Goal: Task Accomplishment & Management: Use online tool/utility

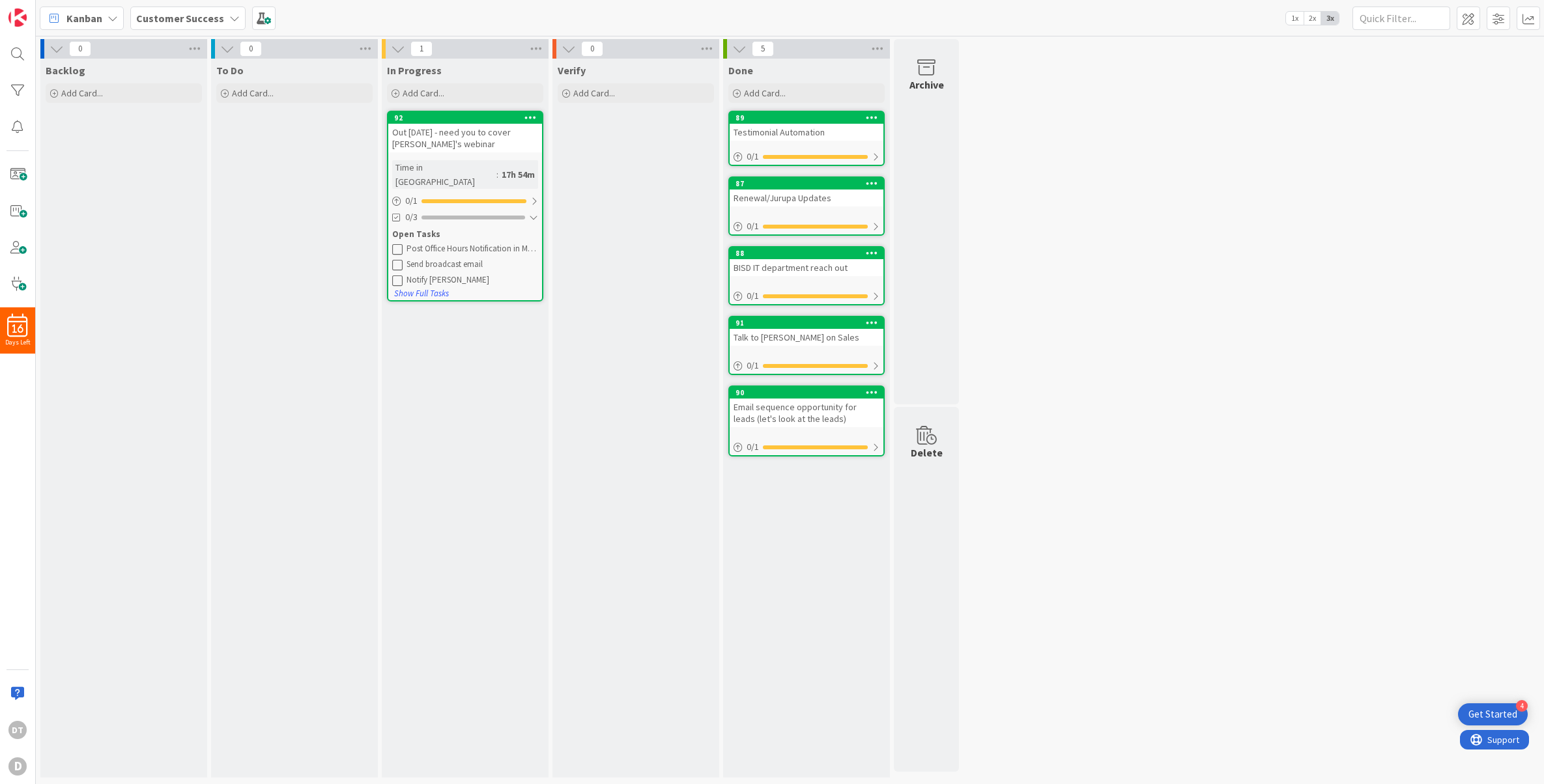
click at [493, 243] on div "Post Office Hours Notification in Message Board" at bounding box center [472, 248] width 131 height 10
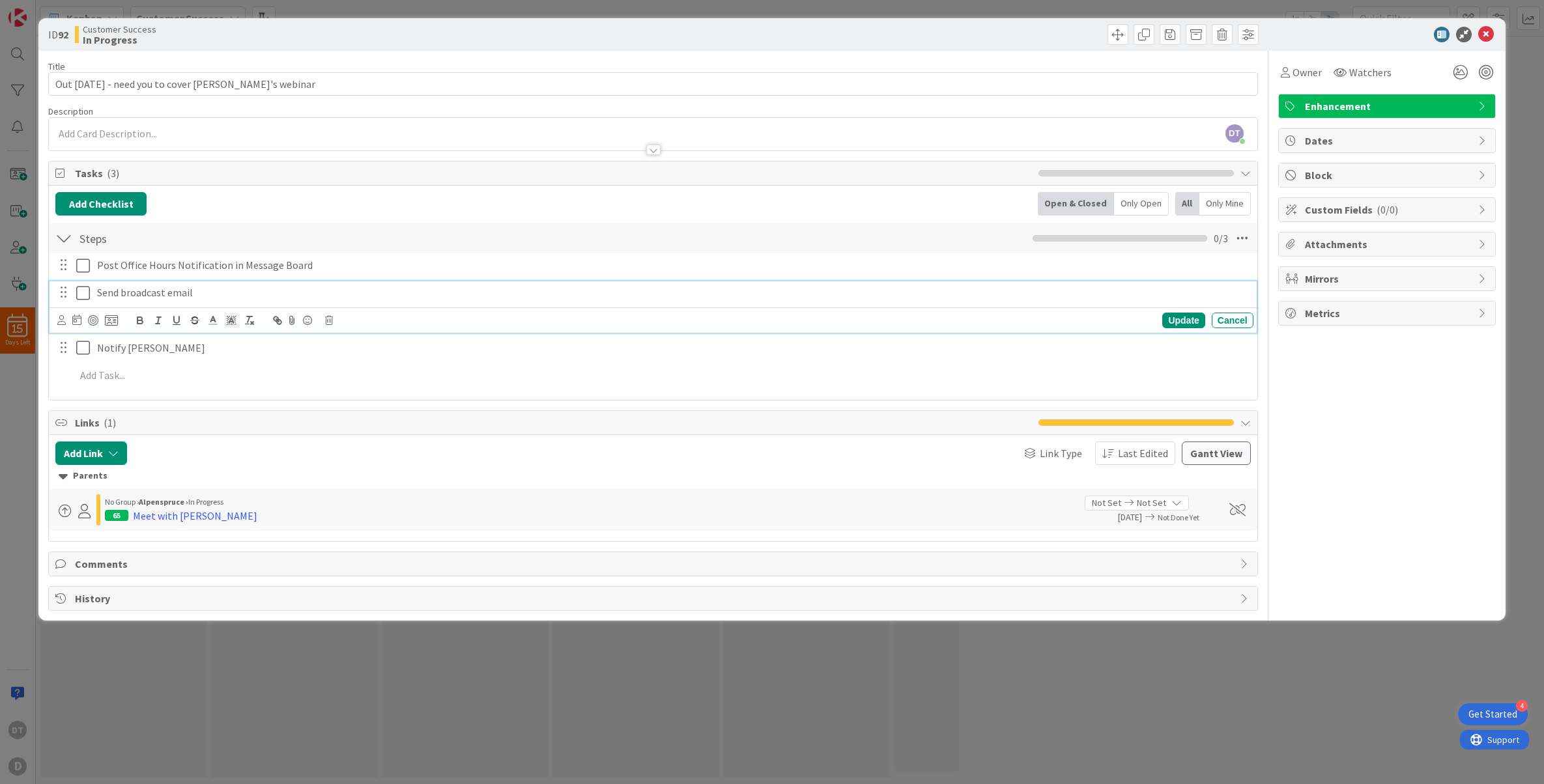
click at [83, 290] on icon at bounding box center [83, 293] width 14 height 15
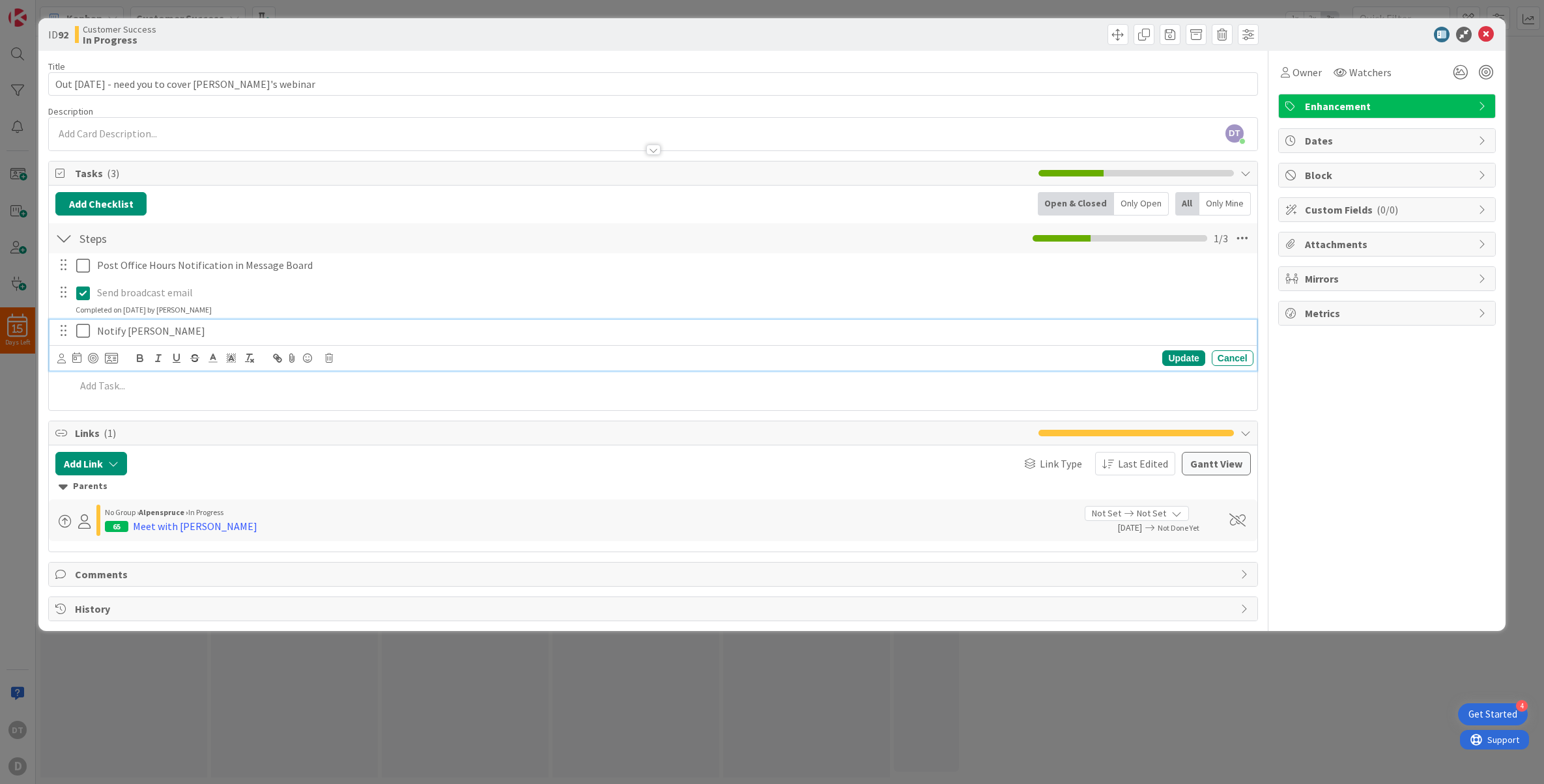
click at [78, 334] on icon at bounding box center [83, 331] width 14 height 15
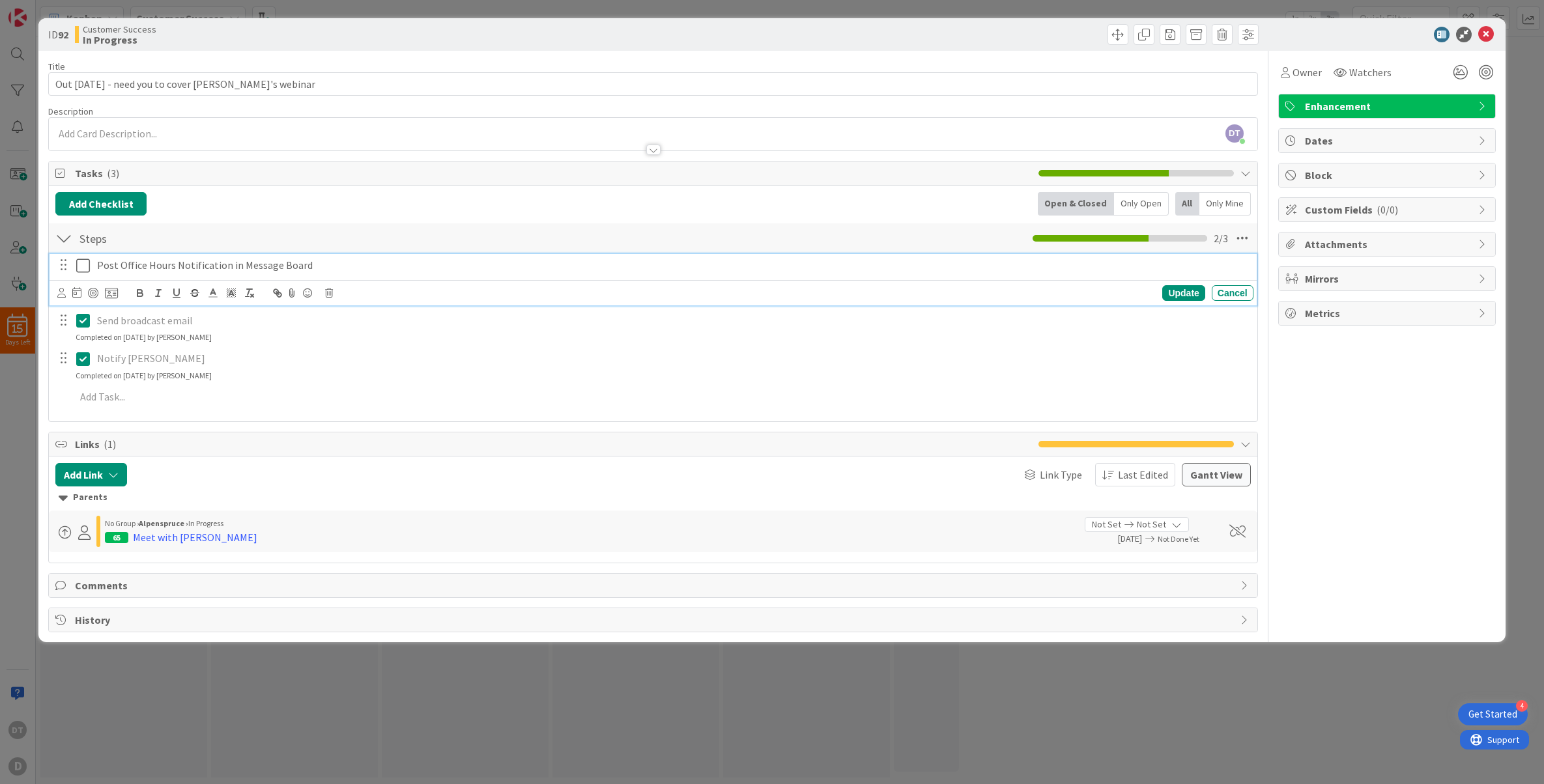
click at [83, 267] on icon at bounding box center [83, 265] width 14 height 15
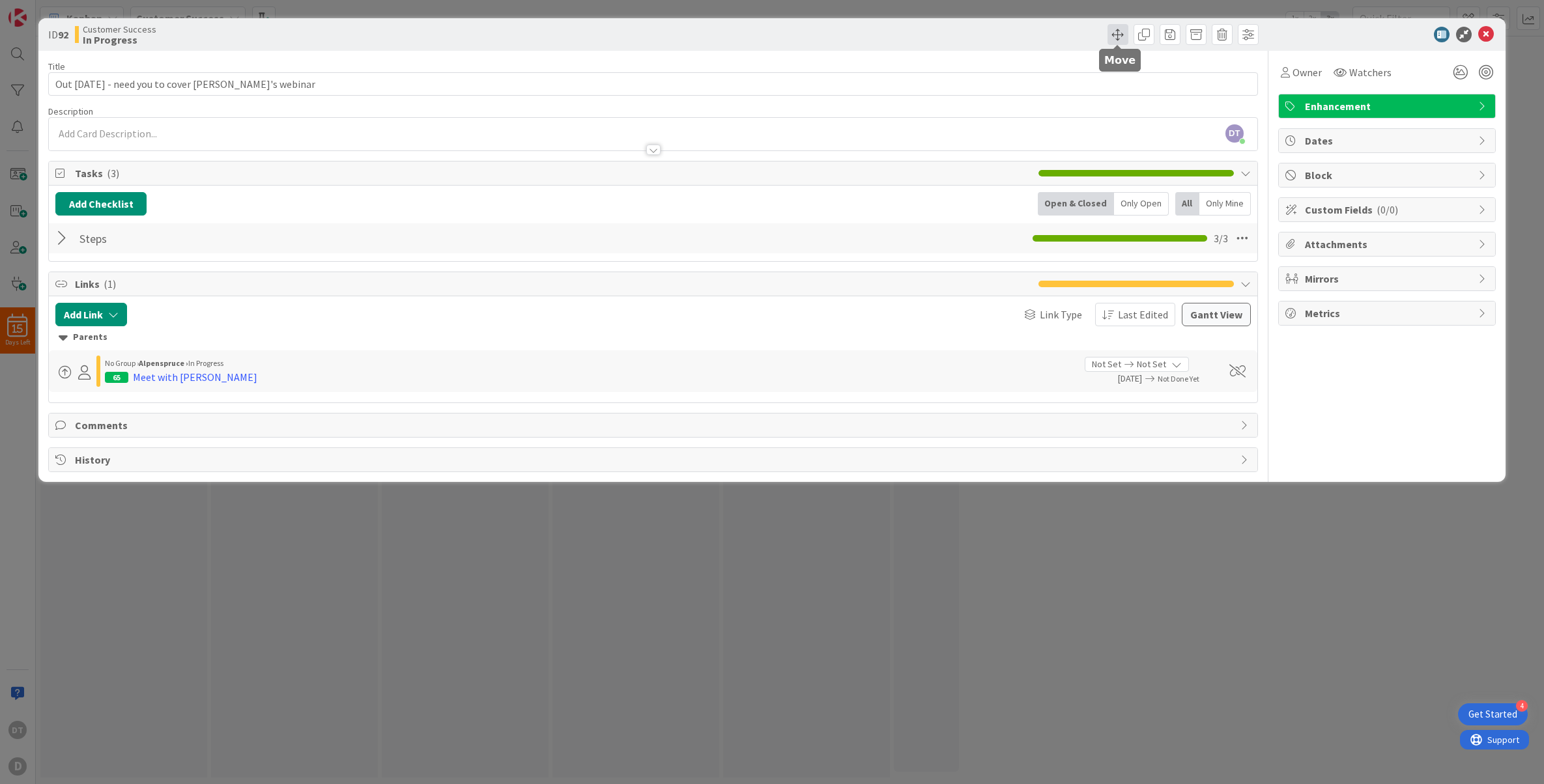
click at [1115, 35] on span at bounding box center [1118, 34] width 21 height 21
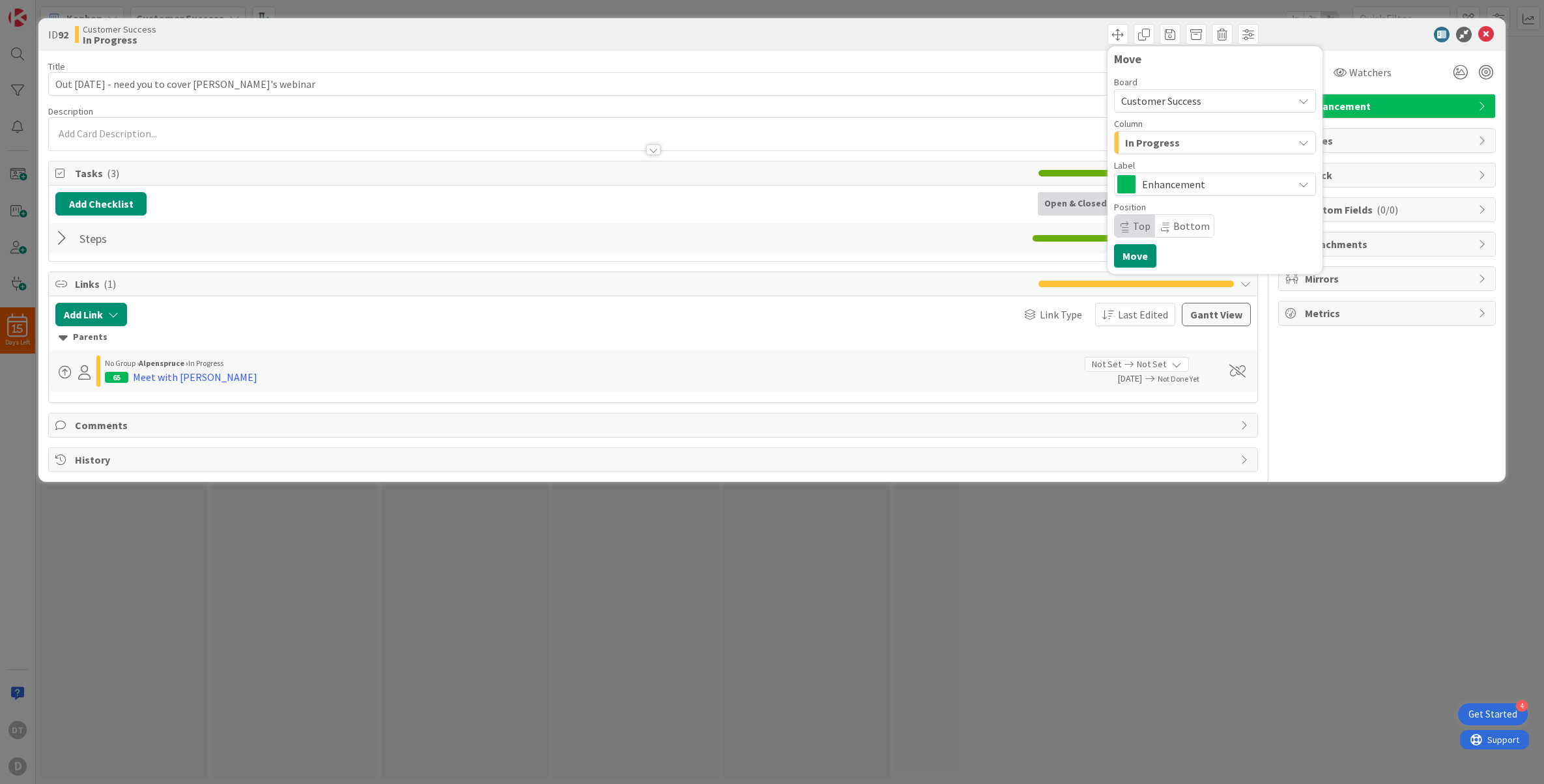
click at [1179, 139] on div "In Progress" at bounding box center [1207, 142] width 171 height 21
click at [1170, 260] on link "Done" at bounding box center [1222, 261] width 214 height 22
click at [1138, 255] on button "Move" at bounding box center [1135, 256] width 42 height 24
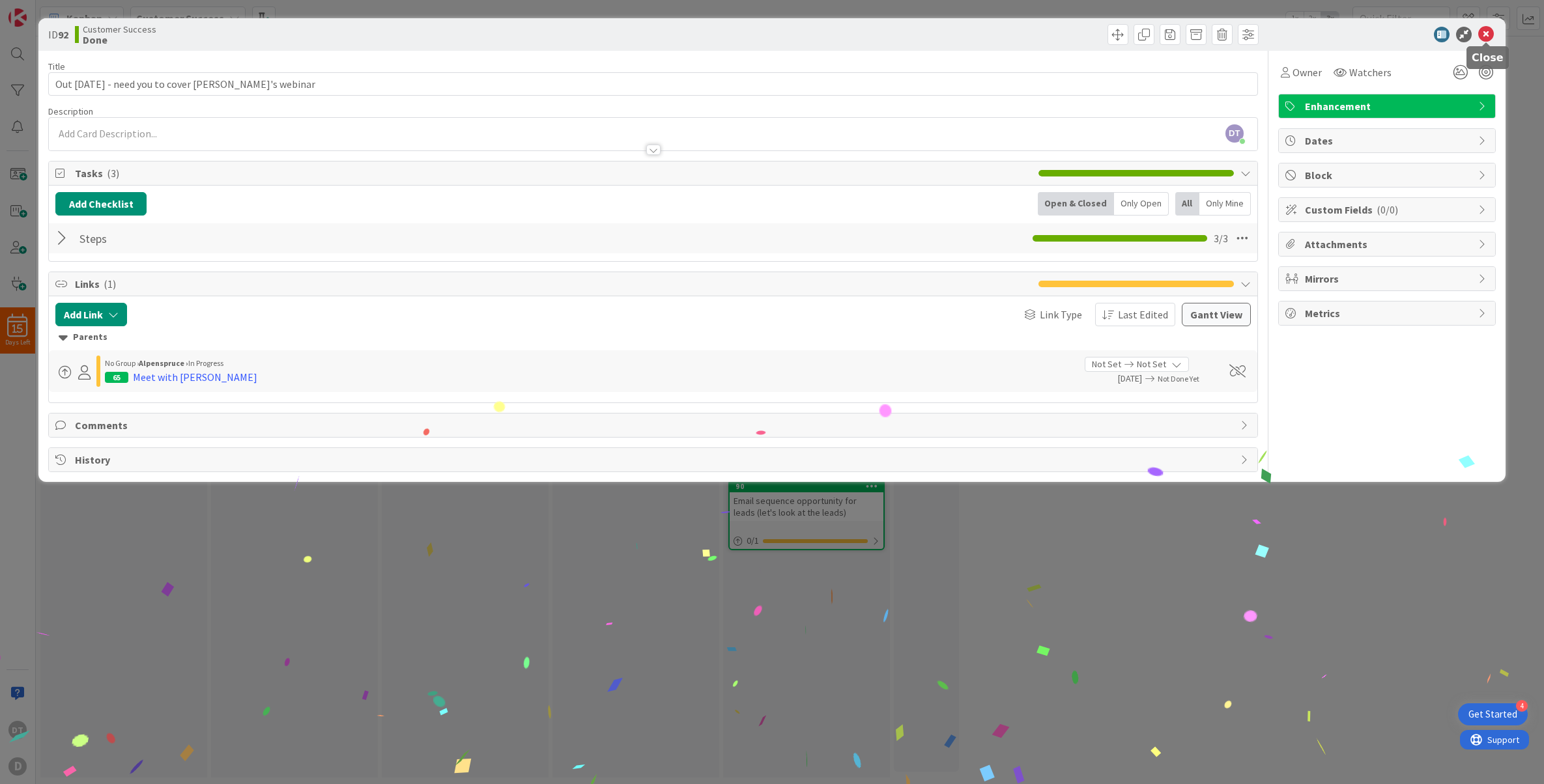
click at [1487, 31] on icon at bounding box center [1486, 35] width 15 height 15
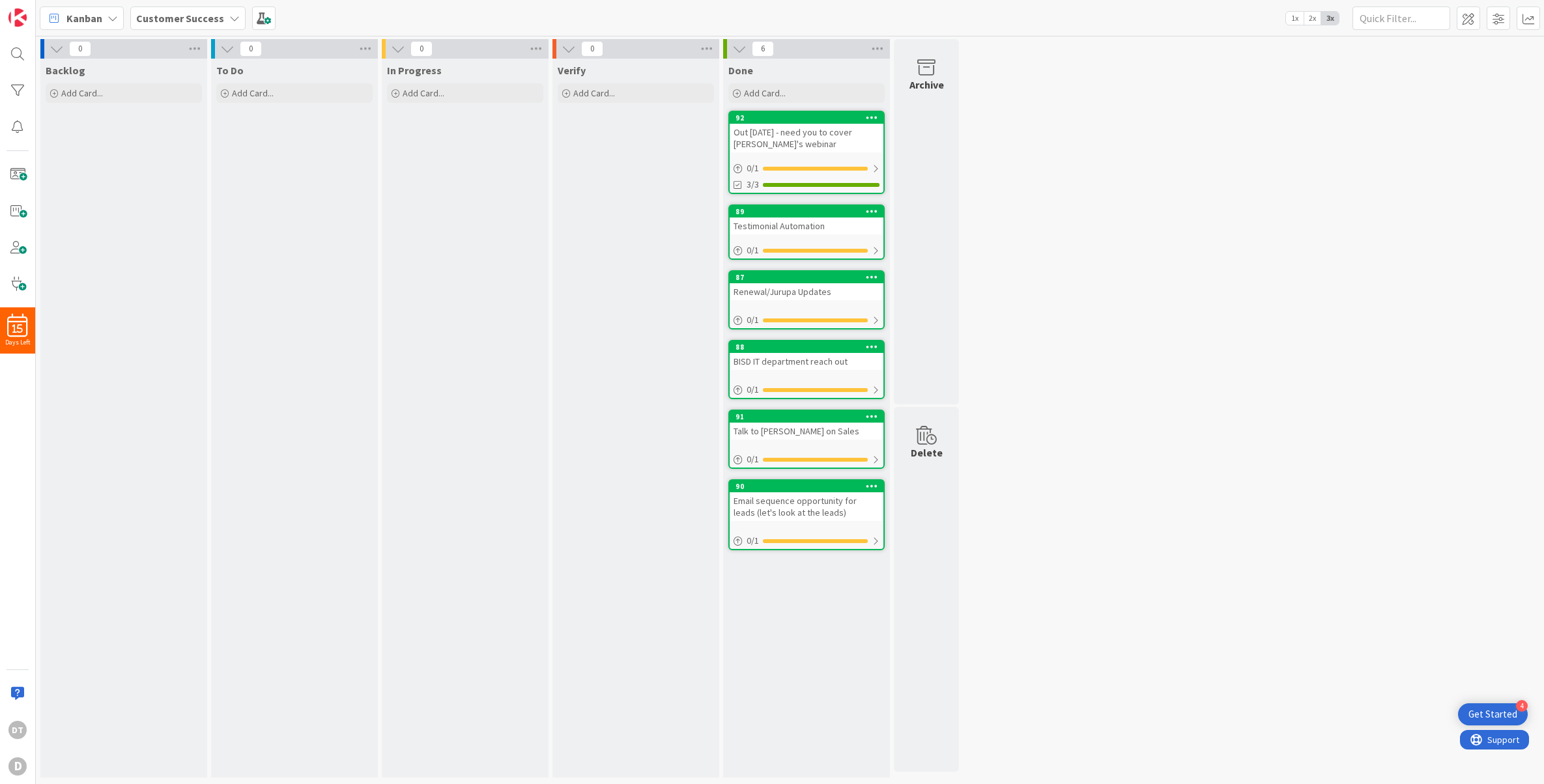
click at [213, 16] on b "Customer Success" at bounding box center [181, 18] width 88 height 13
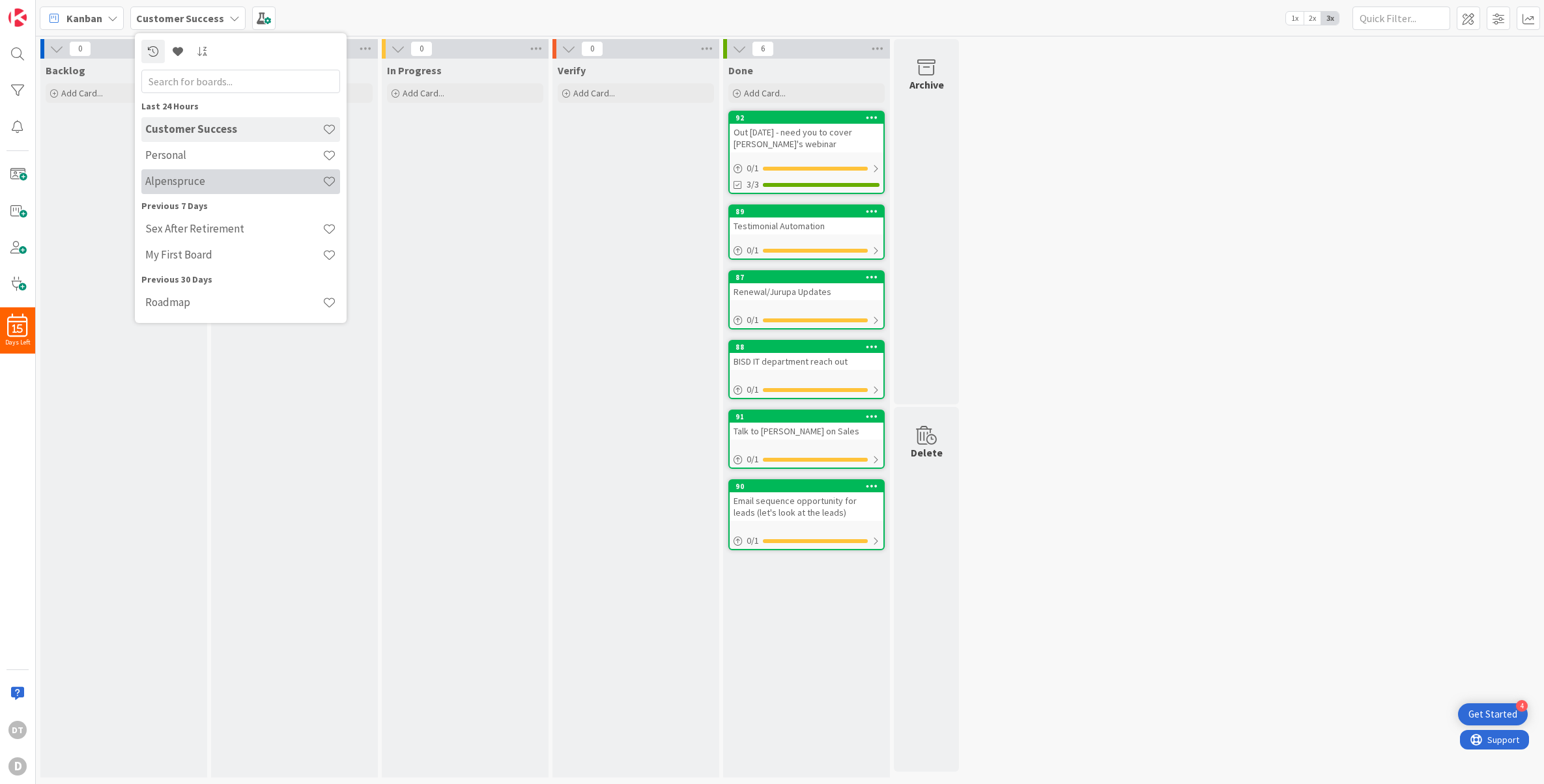
click at [179, 183] on h4 "Alpenspruce" at bounding box center [233, 181] width 177 height 13
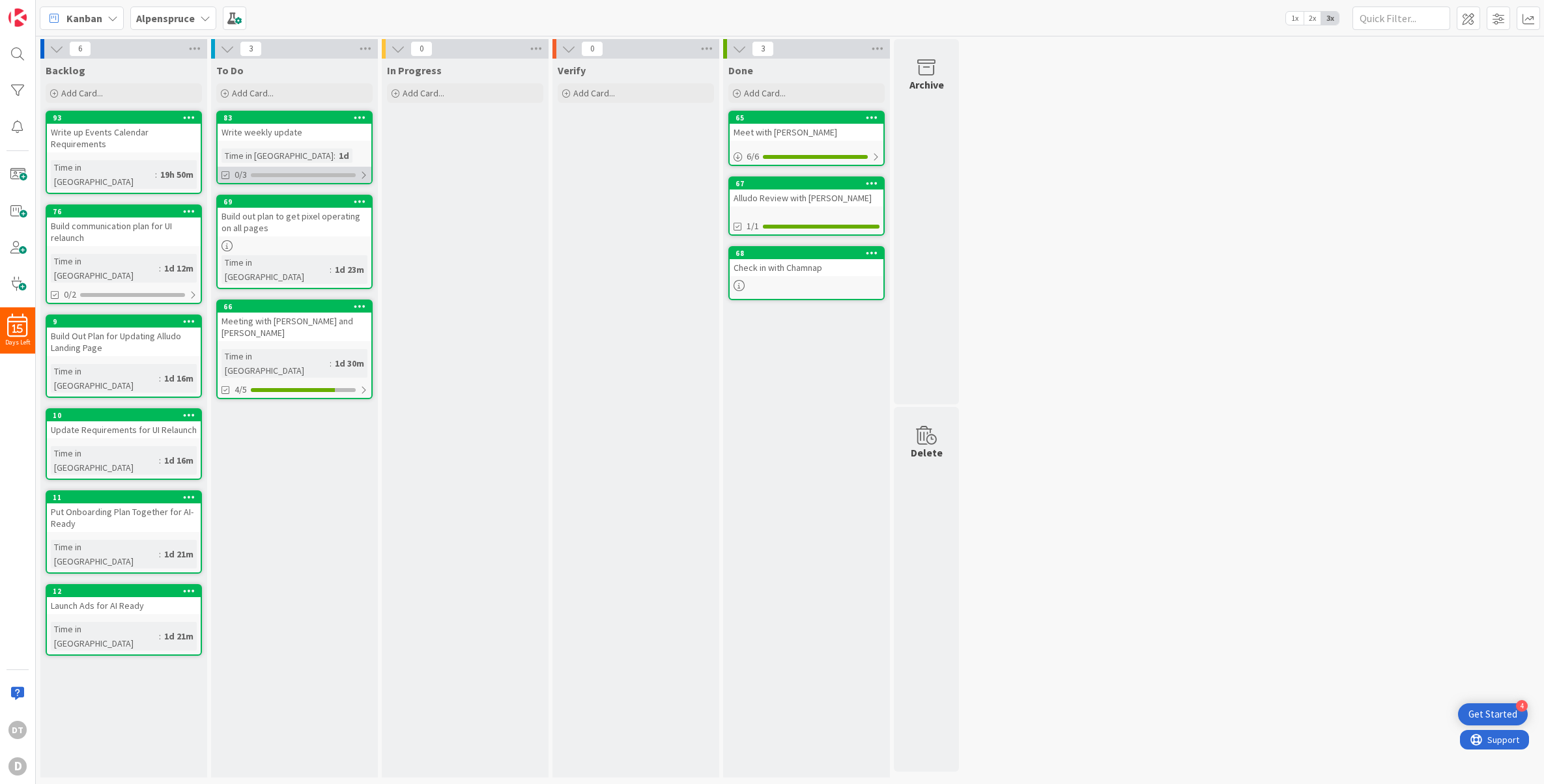
click at [364, 175] on div at bounding box center [363, 175] width 8 height 10
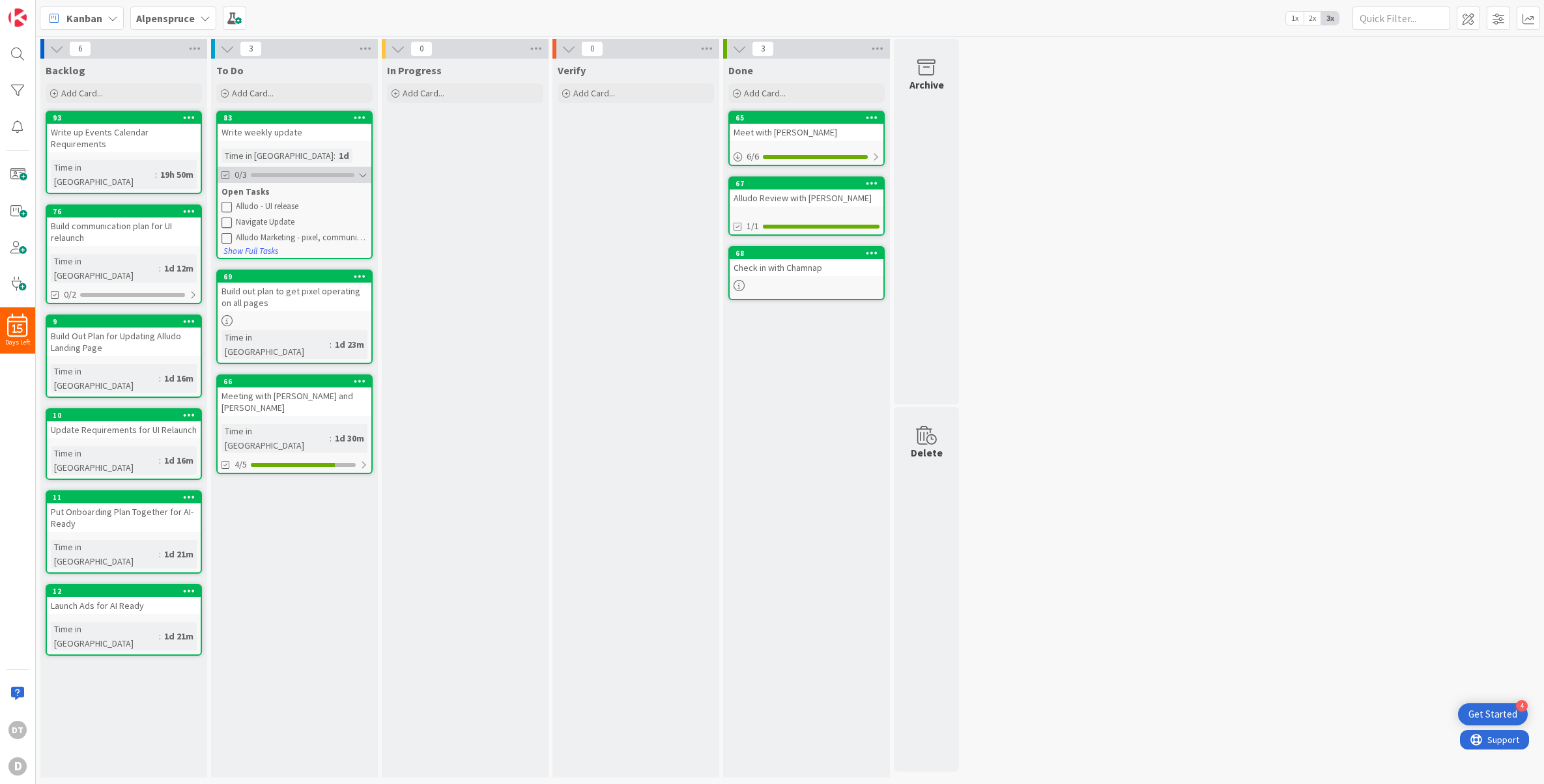
click at [364, 174] on div at bounding box center [363, 175] width 9 height 10
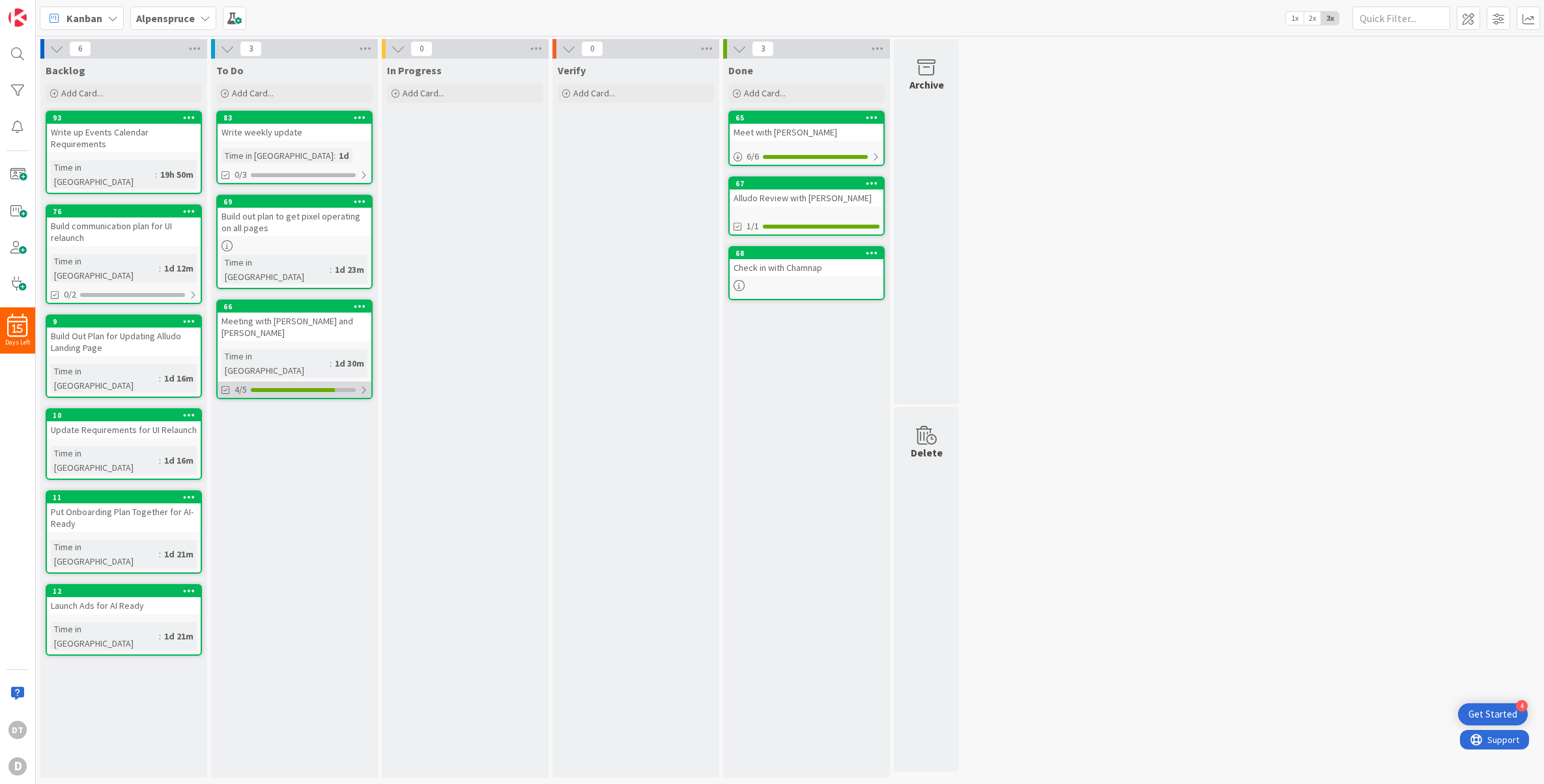
click at [362, 385] on div at bounding box center [363, 390] width 8 height 10
click at [362, 385] on div at bounding box center [363, 390] width 9 height 10
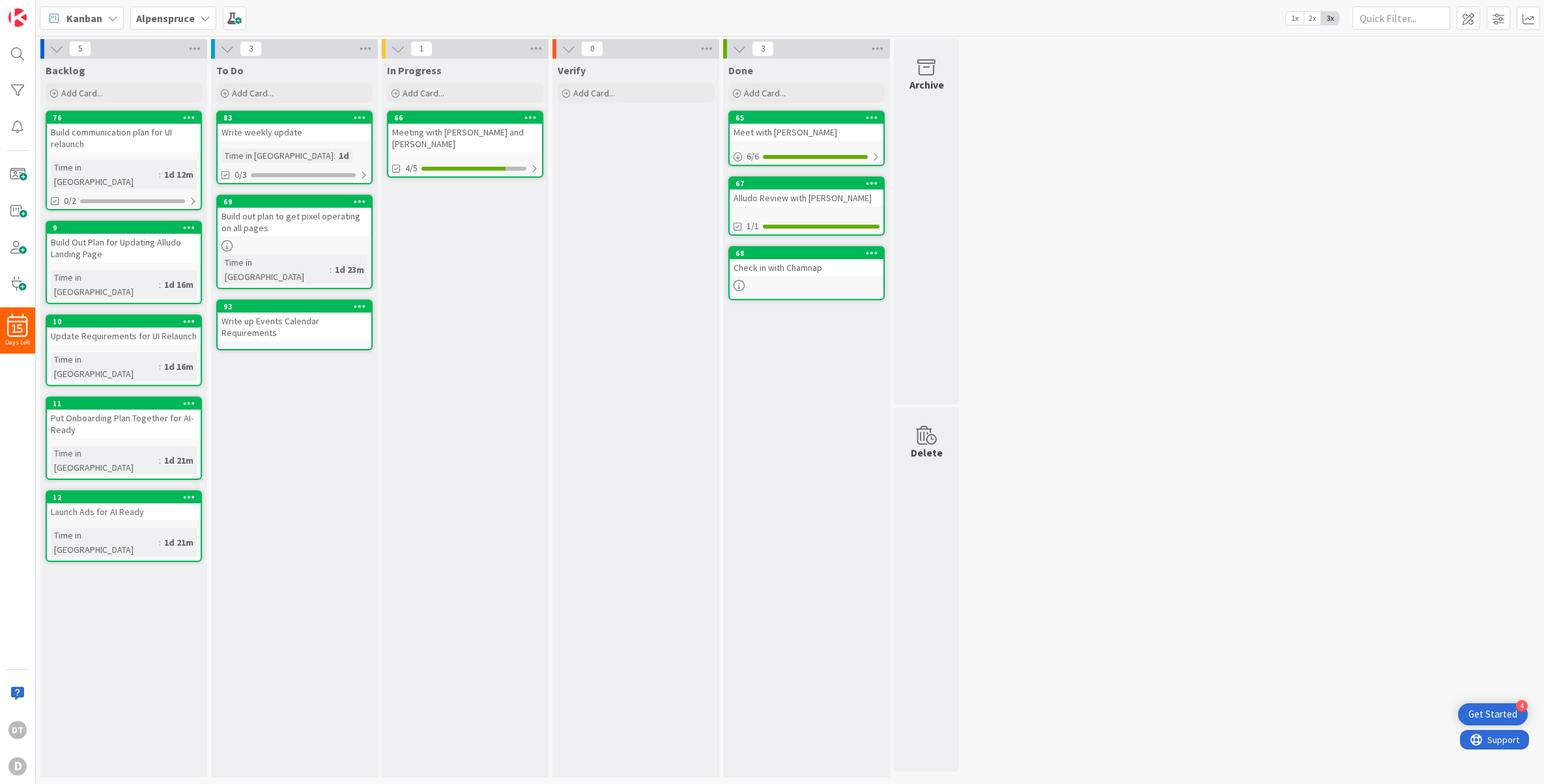
drag, startPoint x: 119, startPoint y: 115, endPoint x: 356, endPoint y: 4, distance: 261.7
click at [181, 18] on b "Alpenspruce" at bounding box center [165, 18] width 59 height 13
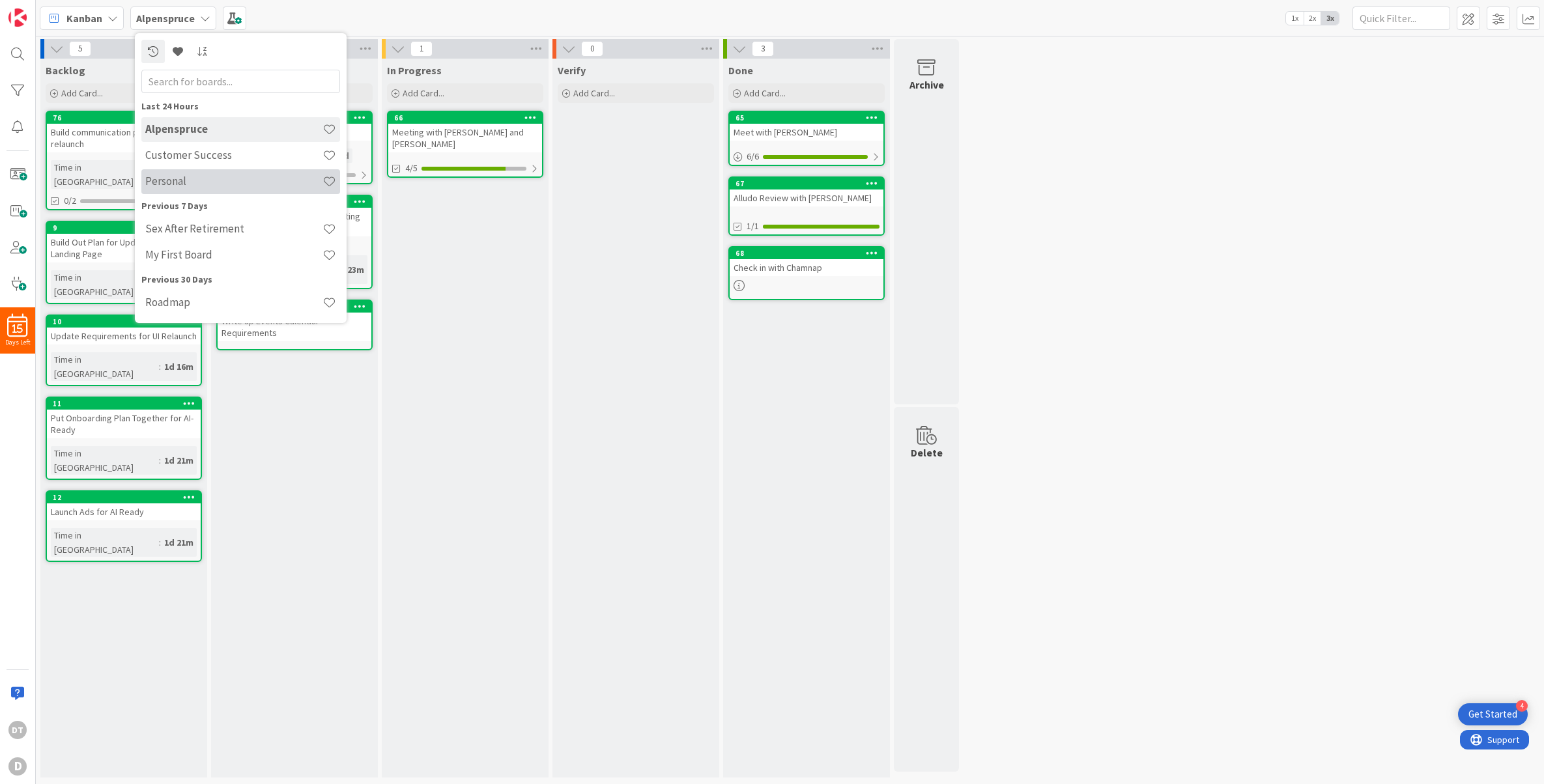
click at [182, 177] on h4 "Personal" at bounding box center [233, 181] width 177 height 13
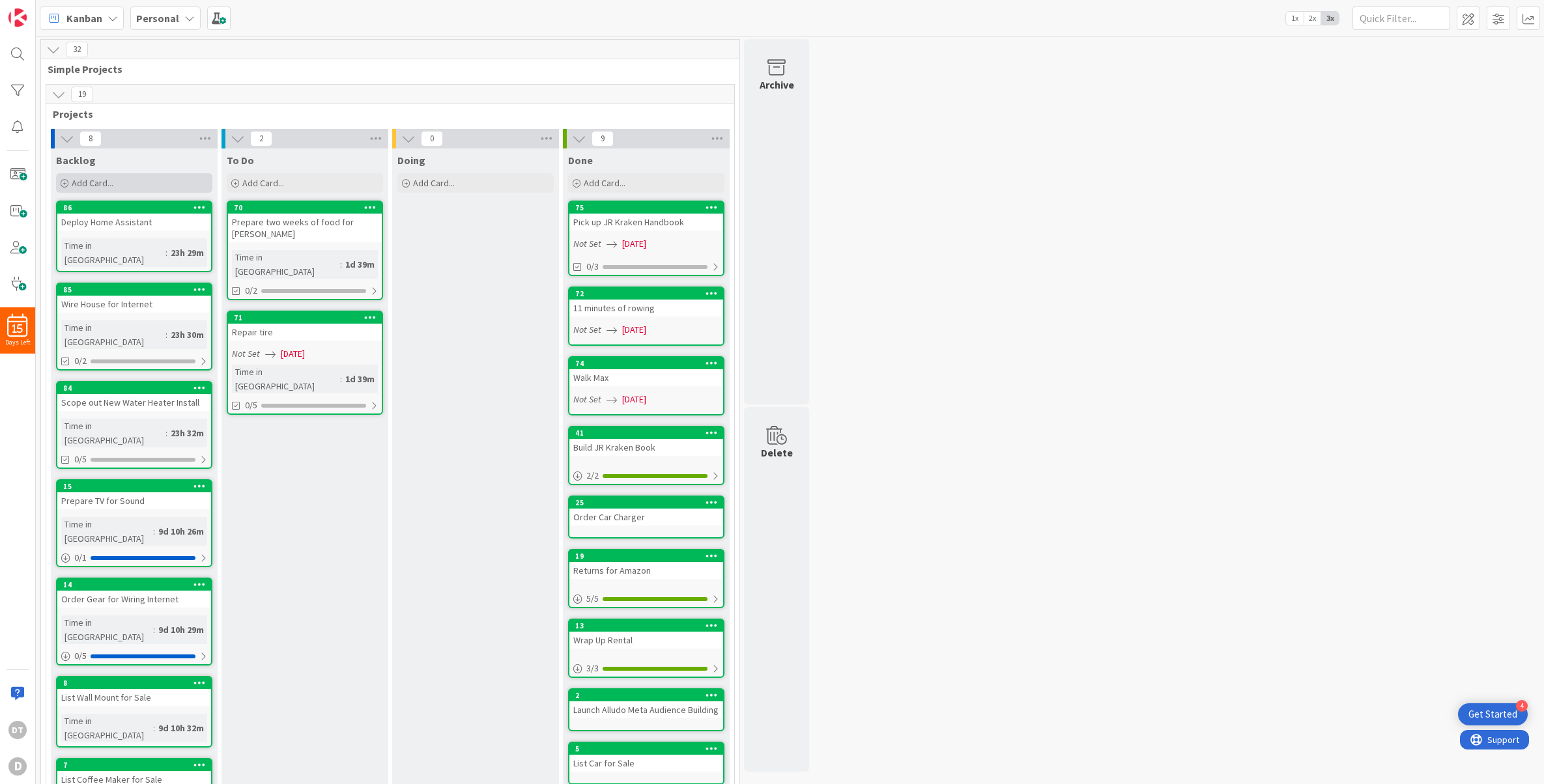
click at [99, 179] on span "Add Card..." at bounding box center [92, 183] width 42 height 12
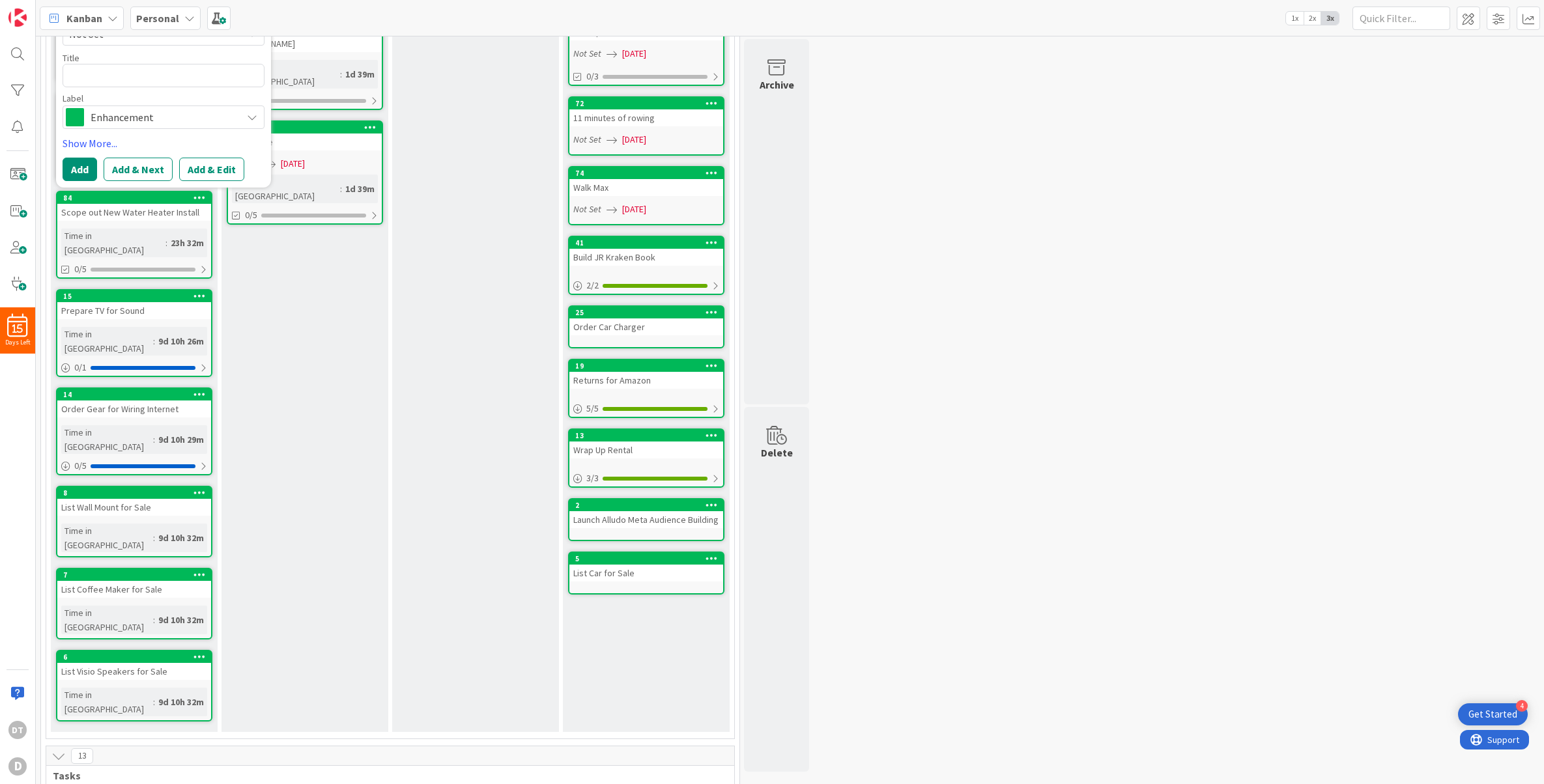
scroll to position [164, 0]
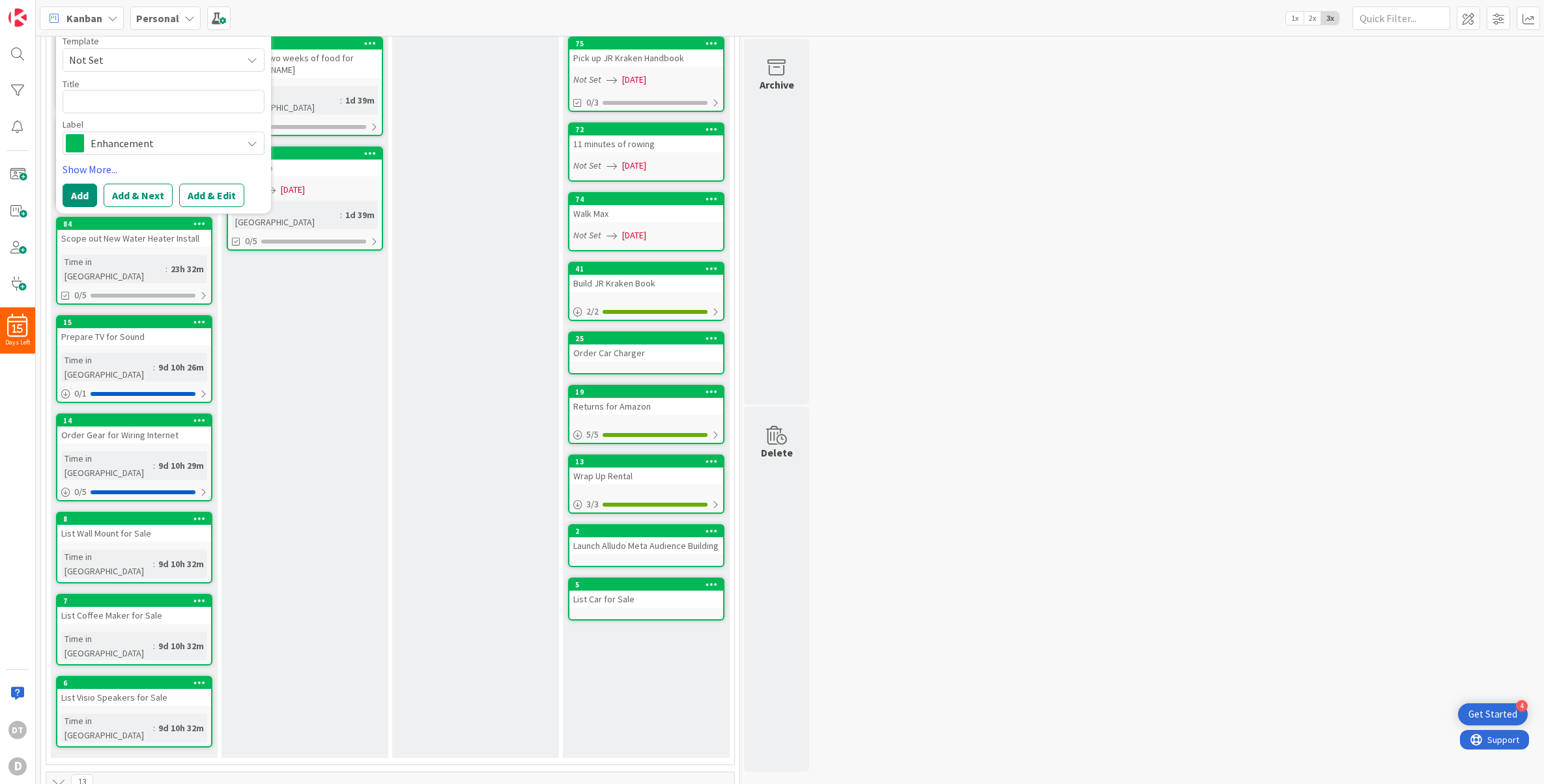
type textarea "x"
type textarea "S"
type textarea "x"
type textarea "Sel"
type textarea "x"
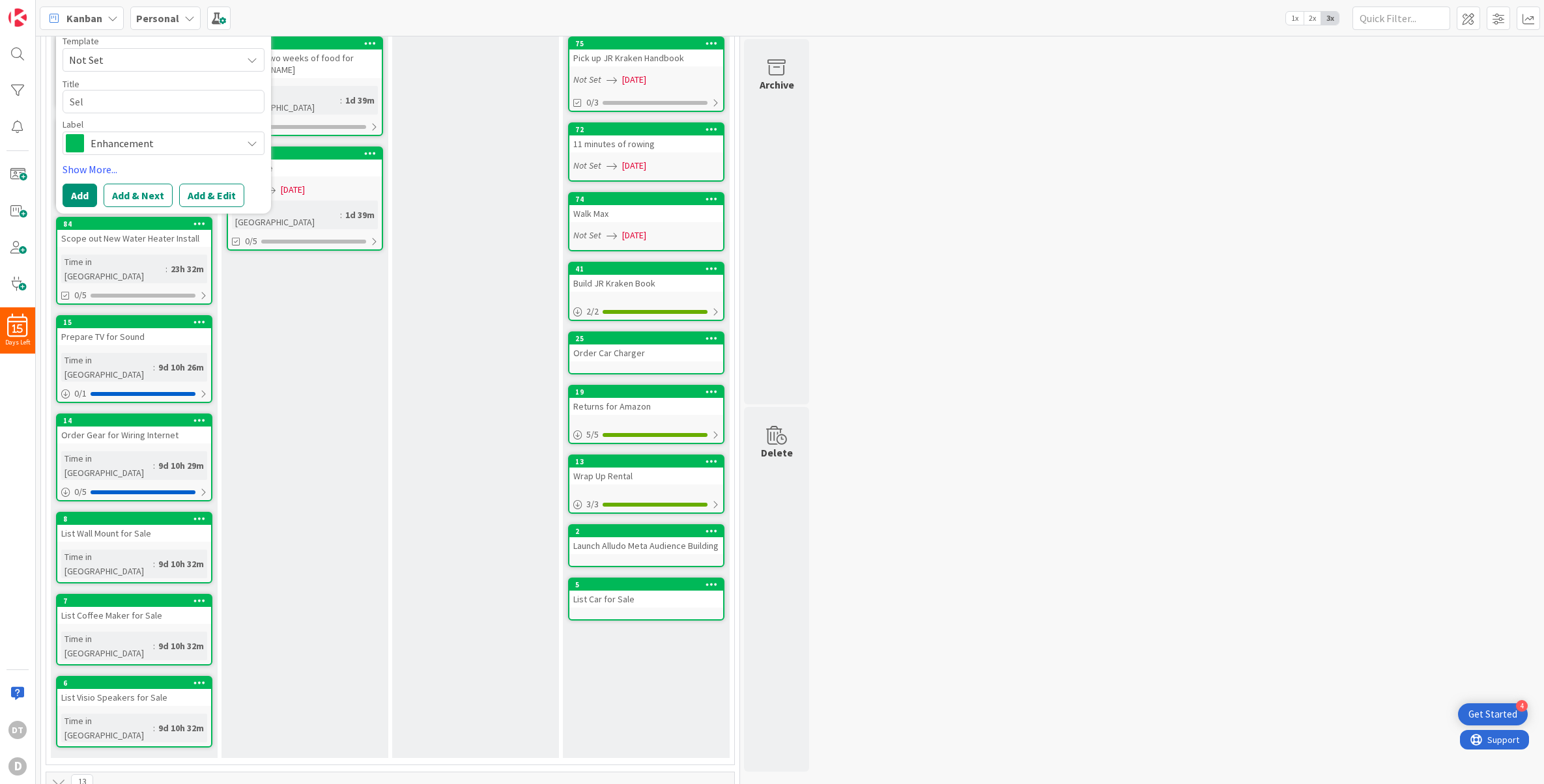
type textarea "Sell"
type textarea "x"
type textarea "Sell"
type textarea "x"
type textarea "Sell S"
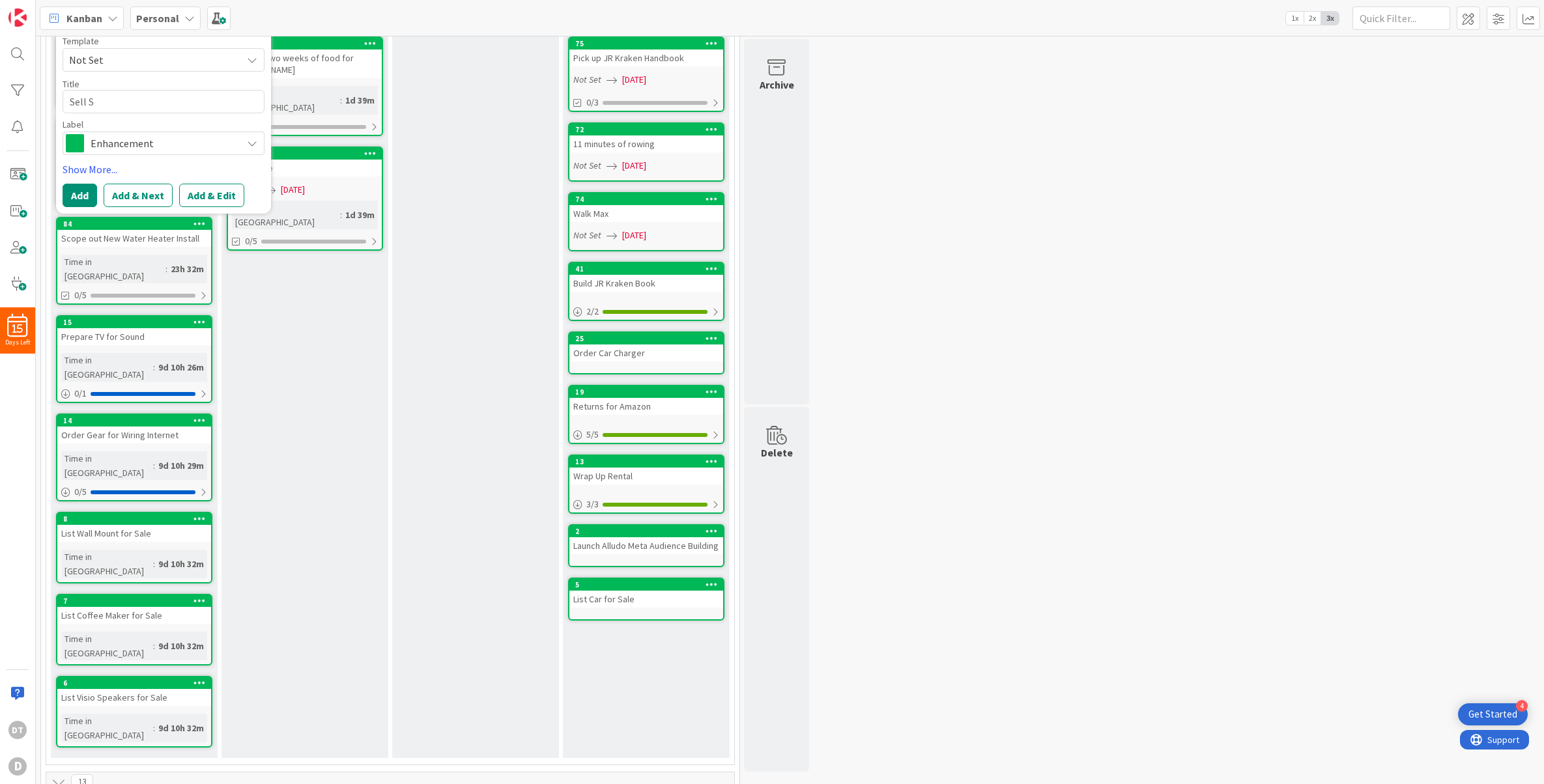
type textarea "x"
type textarea "Sell Stu"
type textarea "x"
type textarea "Sell Stuf"
type textarea "x"
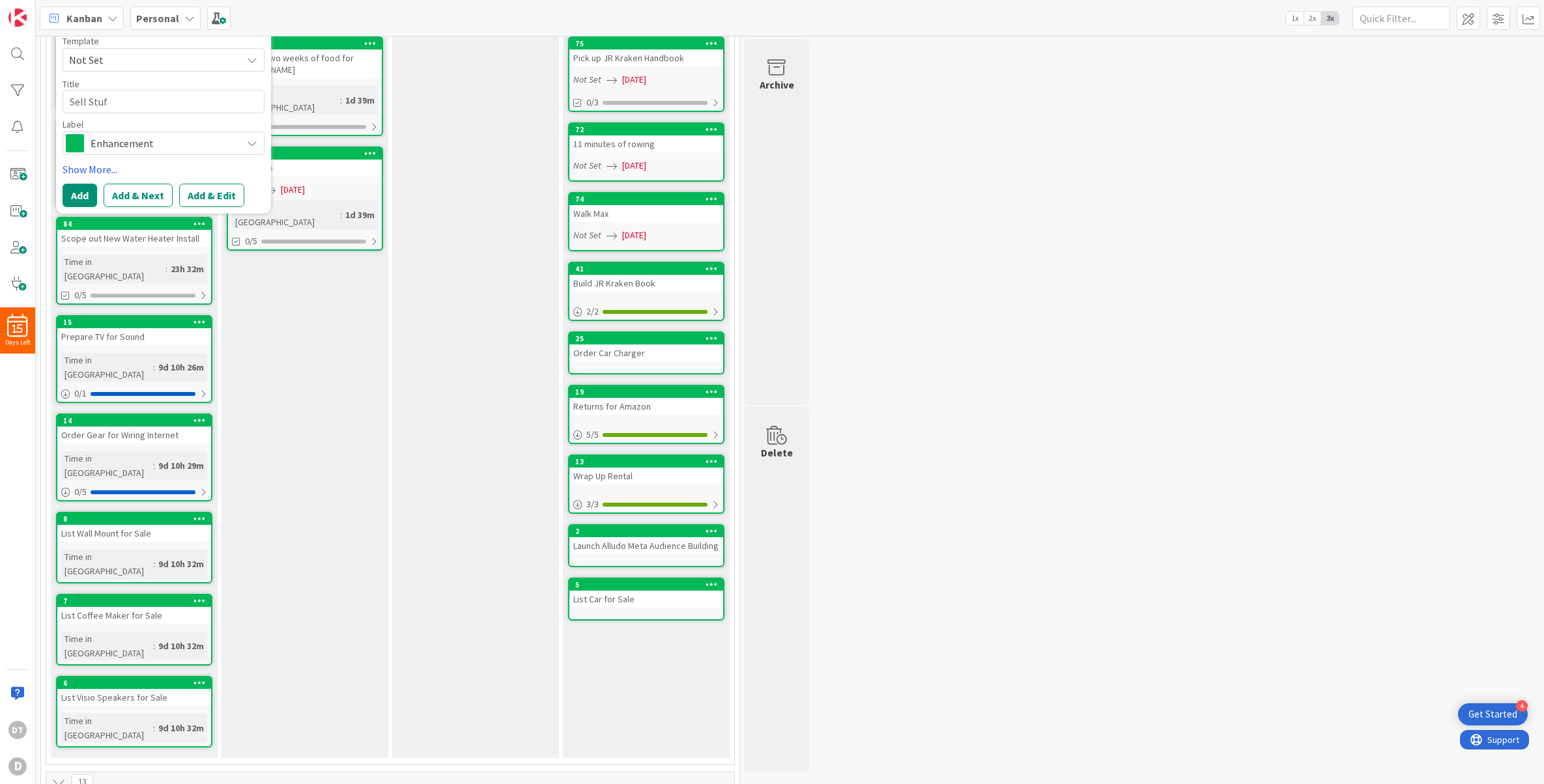
type textarea "Sell Stuff"
type textarea "x"
type textarea "Sell Stuf"
type textarea "x"
type textarea "Sell Stu"
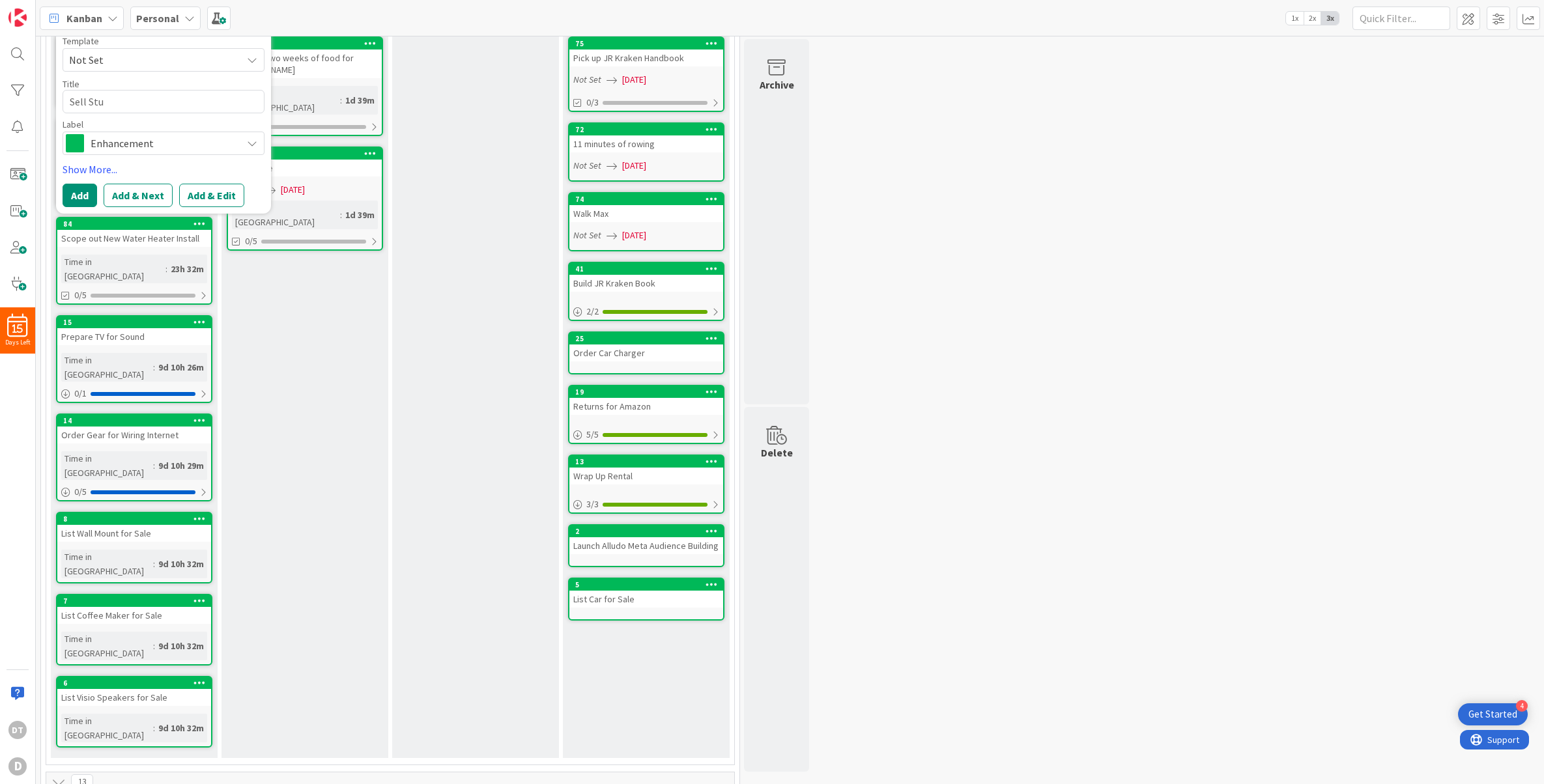
type textarea "x"
type textarea "Sell St"
type textarea "x"
type textarea "Sell S"
type textarea "x"
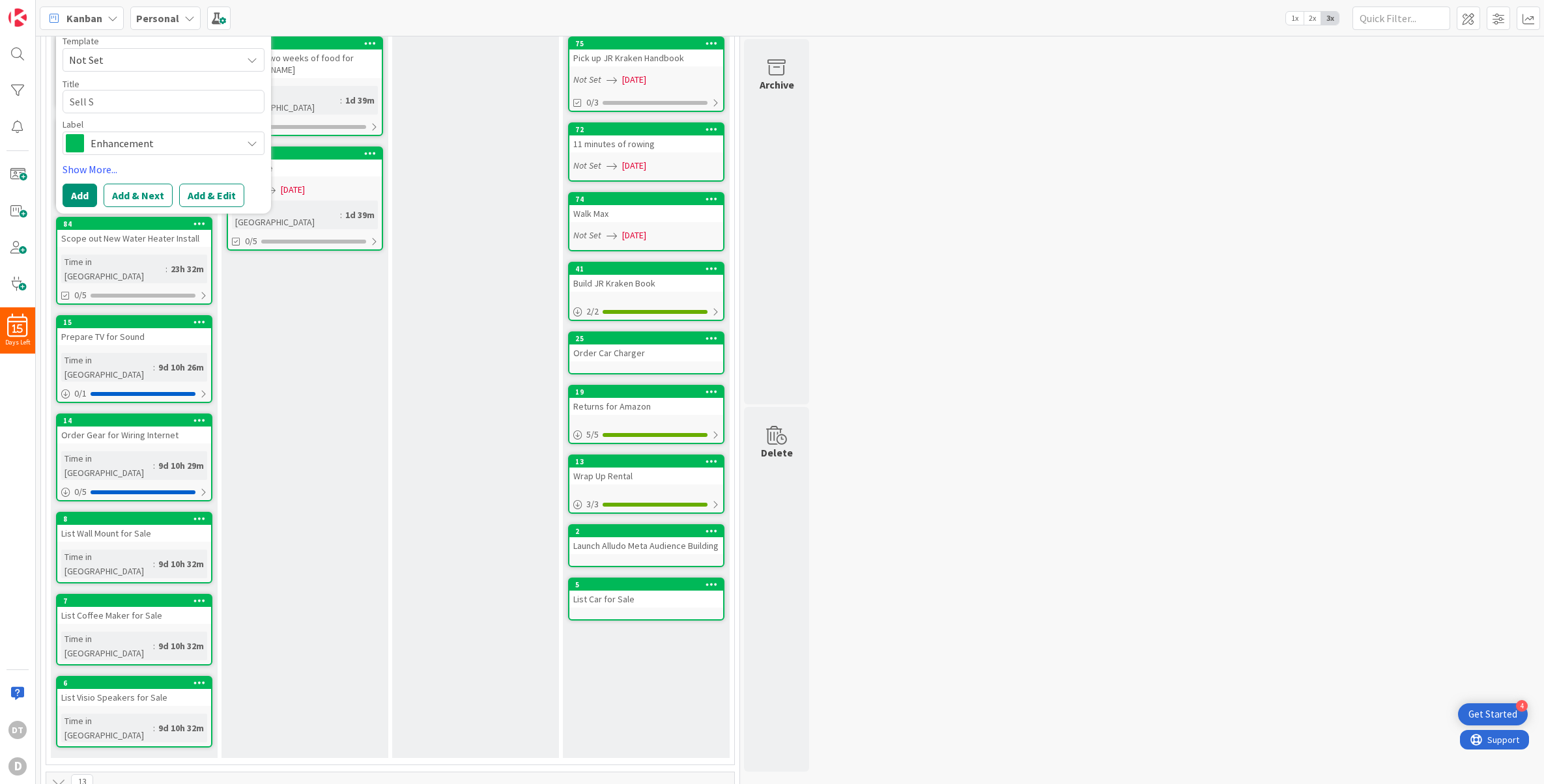
type textarea "Sell"
type textarea "x"
type textarea "Sell O"
type textarea "x"
type textarea "Sell Ou"
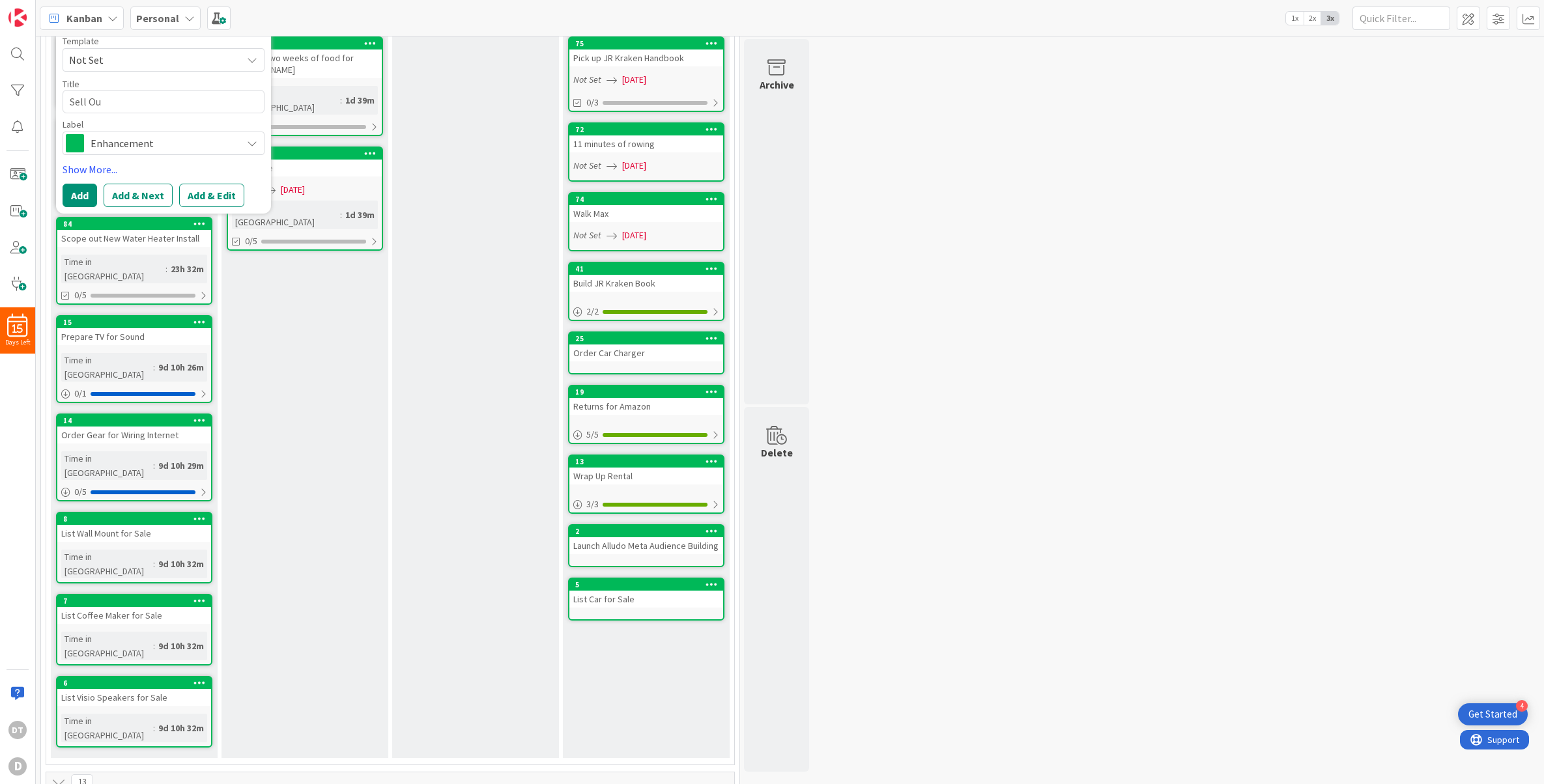
type textarea "x"
type textarea "Sell Our"
type textarea "x"
type textarea "Sell Our"
type textarea "x"
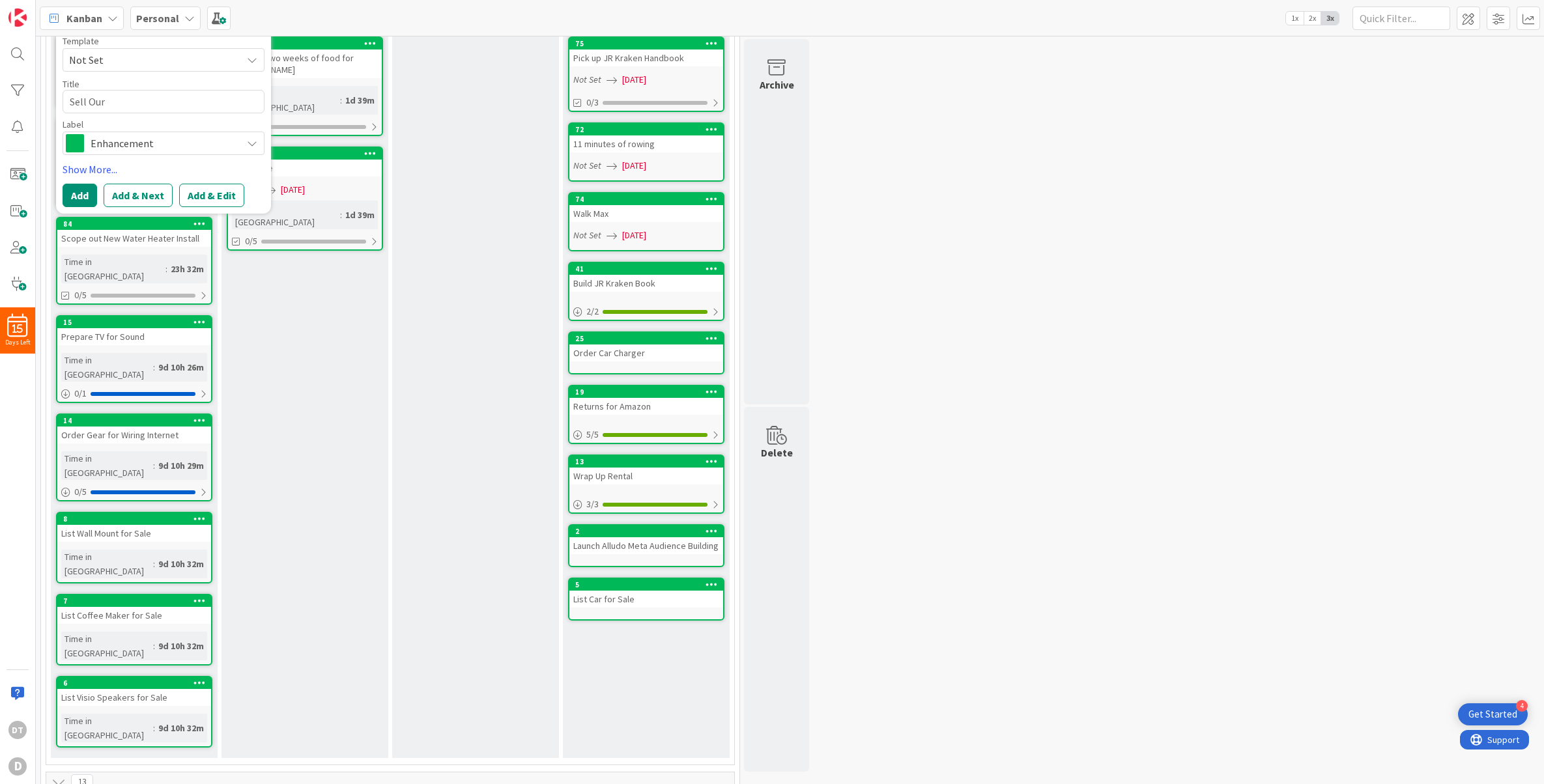
type textarea "Sell Our C"
type textarea "x"
type textarea "Sell Our Cr"
type textarea "x"
type textarea "Sell Our Cra"
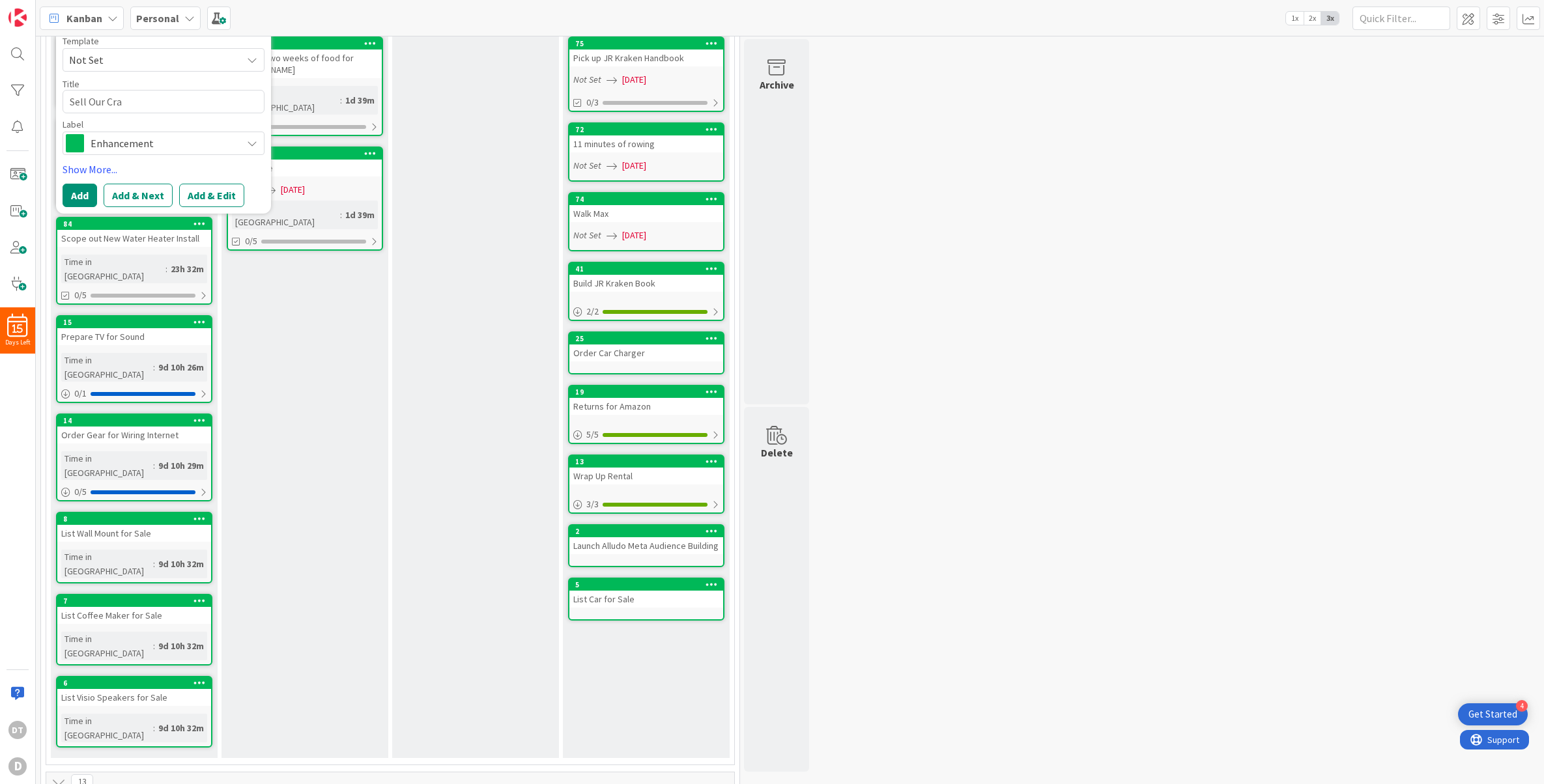
type textarea "x"
type textarea "Sell Our Crap"
click at [218, 197] on button "Add & Edit" at bounding box center [211, 196] width 65 height 24
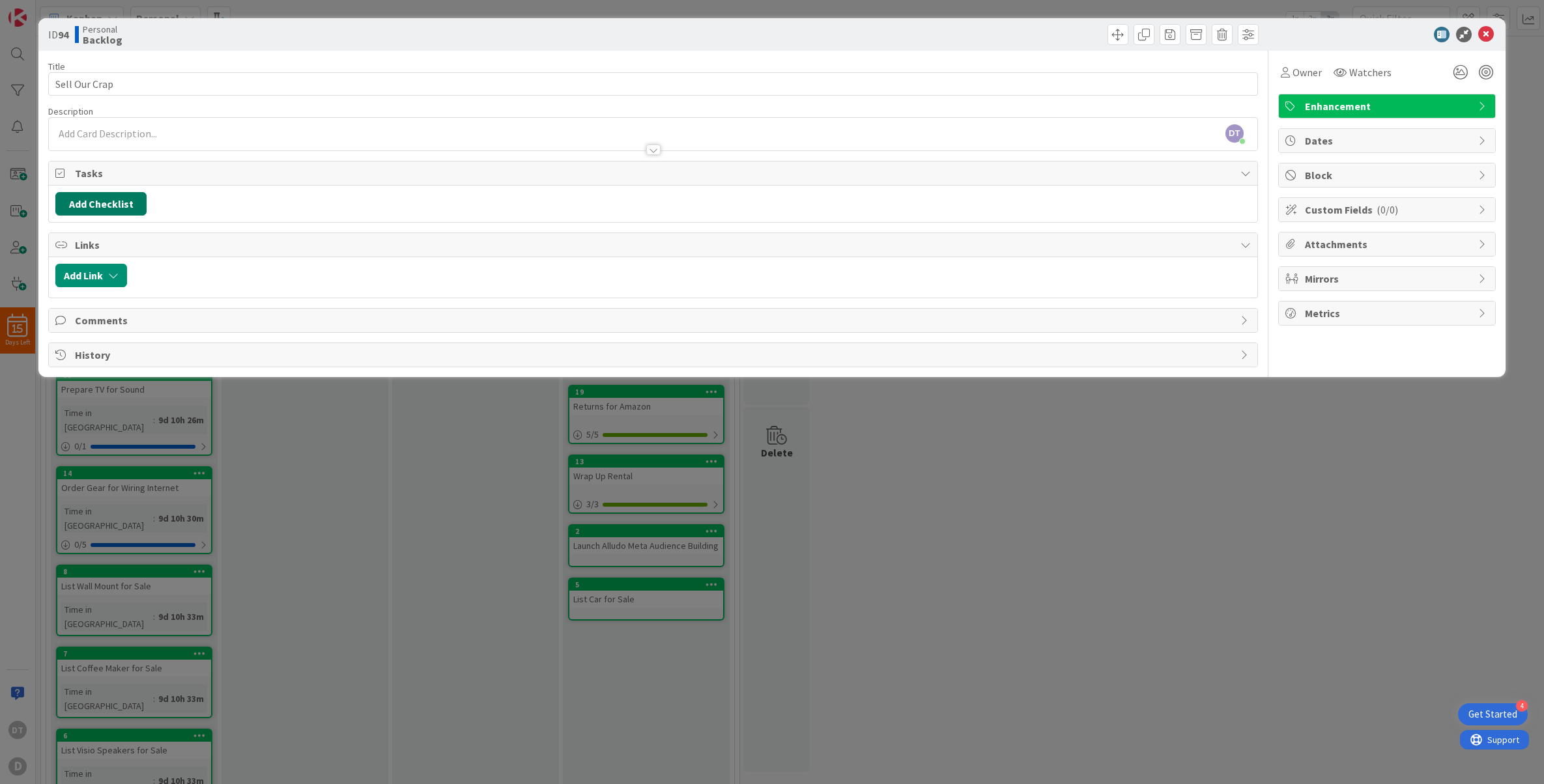
click at [106, 203] on button "Add Checklist" at bounding box center [101, 204] width 92 height 24
type input "Crap"
click at [86, 297] on button "Add" at bounding box center [79, 297] width 35 height 24
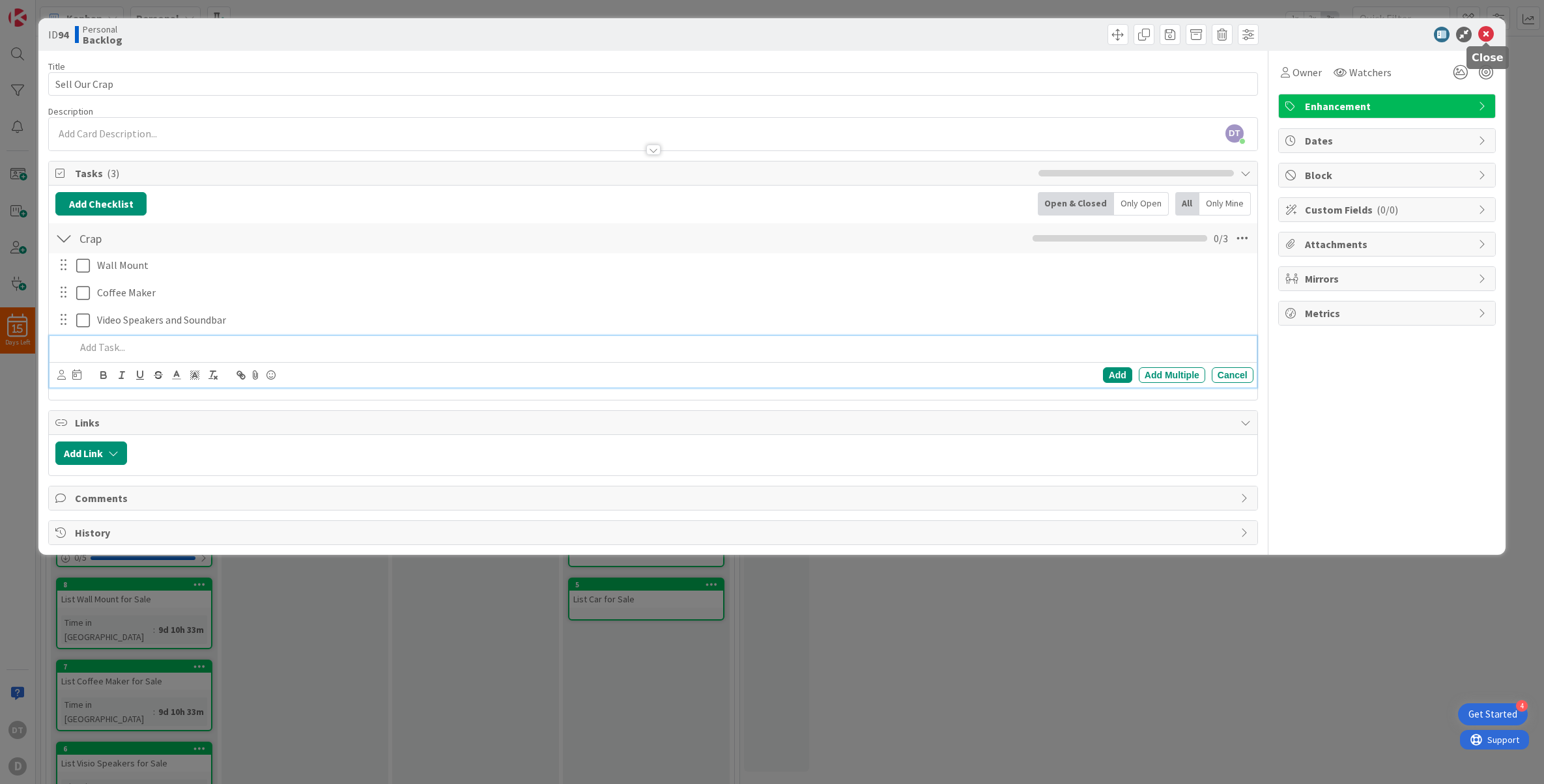
click at [1488, 36] on icon at bounding box center [1486, 35] width 15 height 15
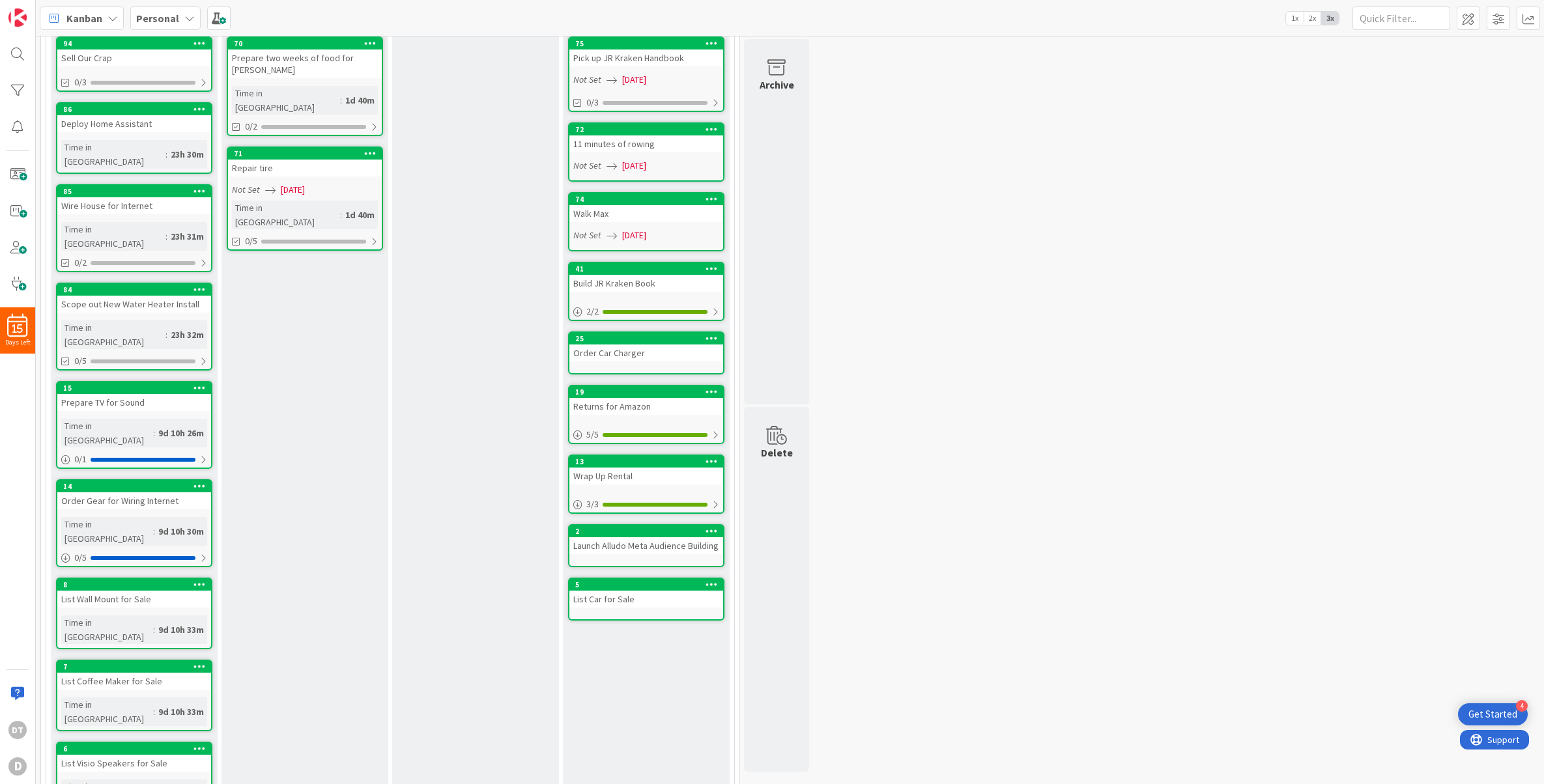
click at [201, 580] on icon at bounding box center [199, 584] width 13 height 9
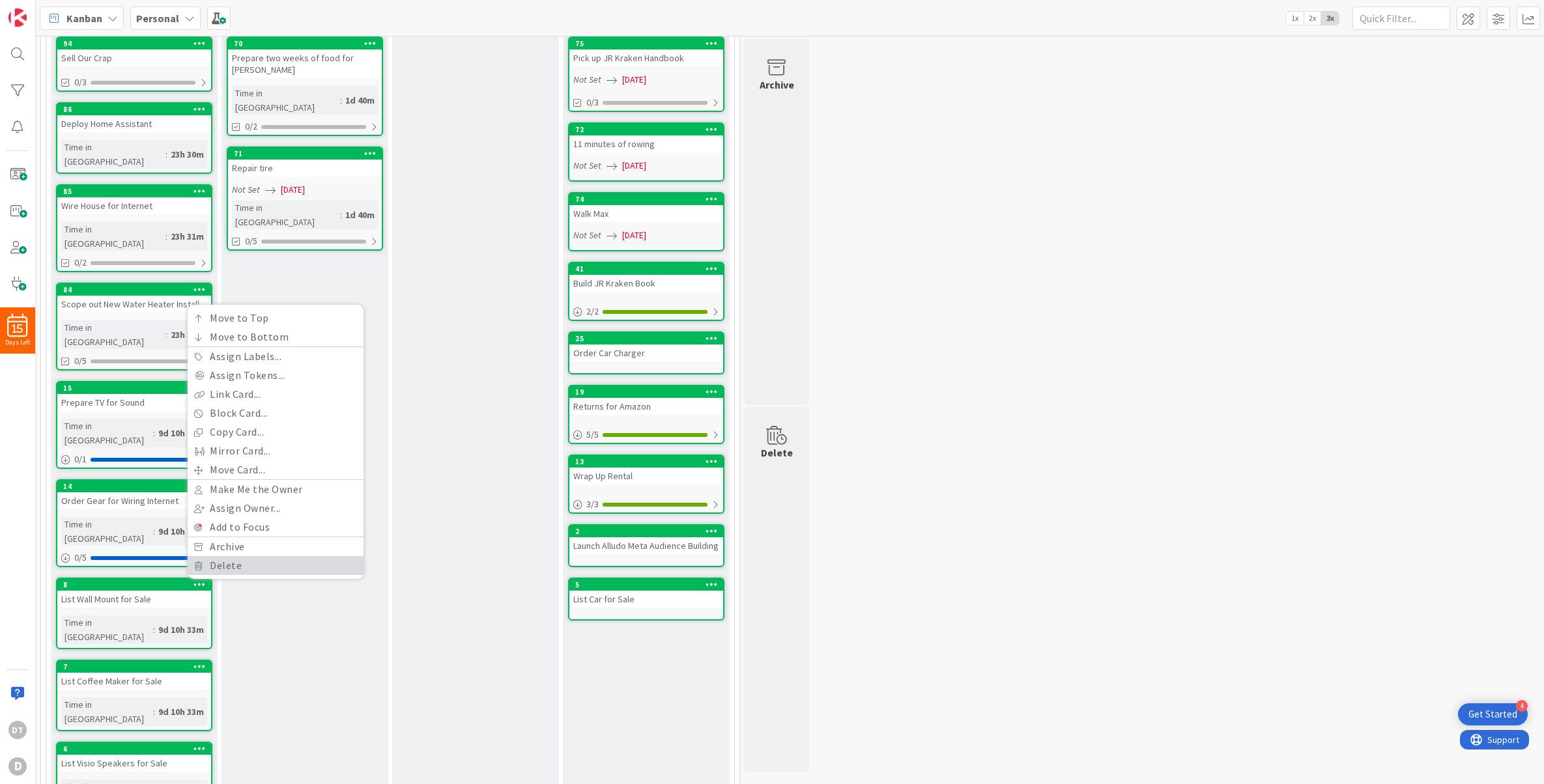
click at [226, 556] on link "Delete" at bounding box center [276, 565] width 176 height 19
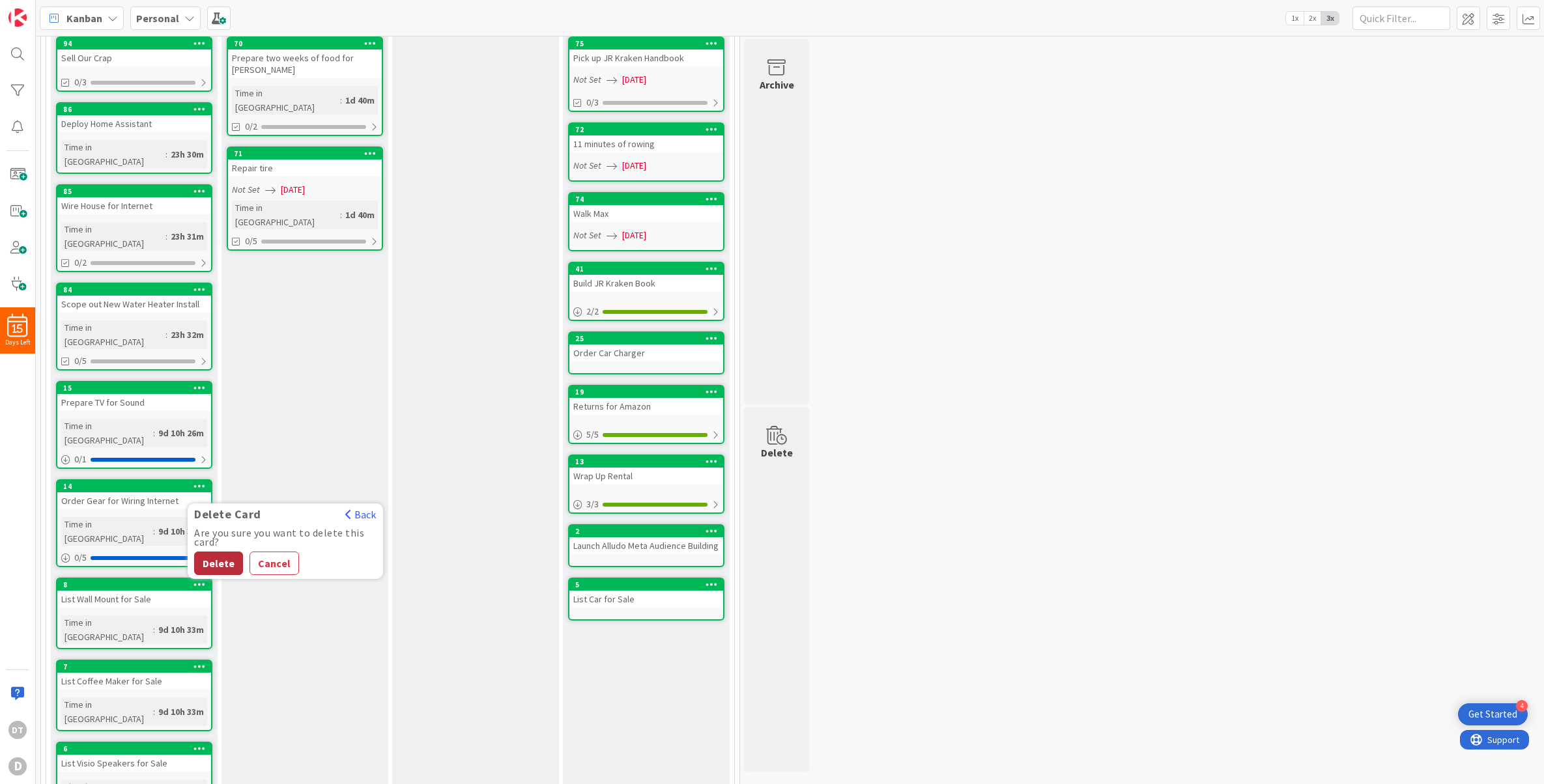
click at [222, 552] on button "Delete" at bounding box center [219, 564] width 49 height 24
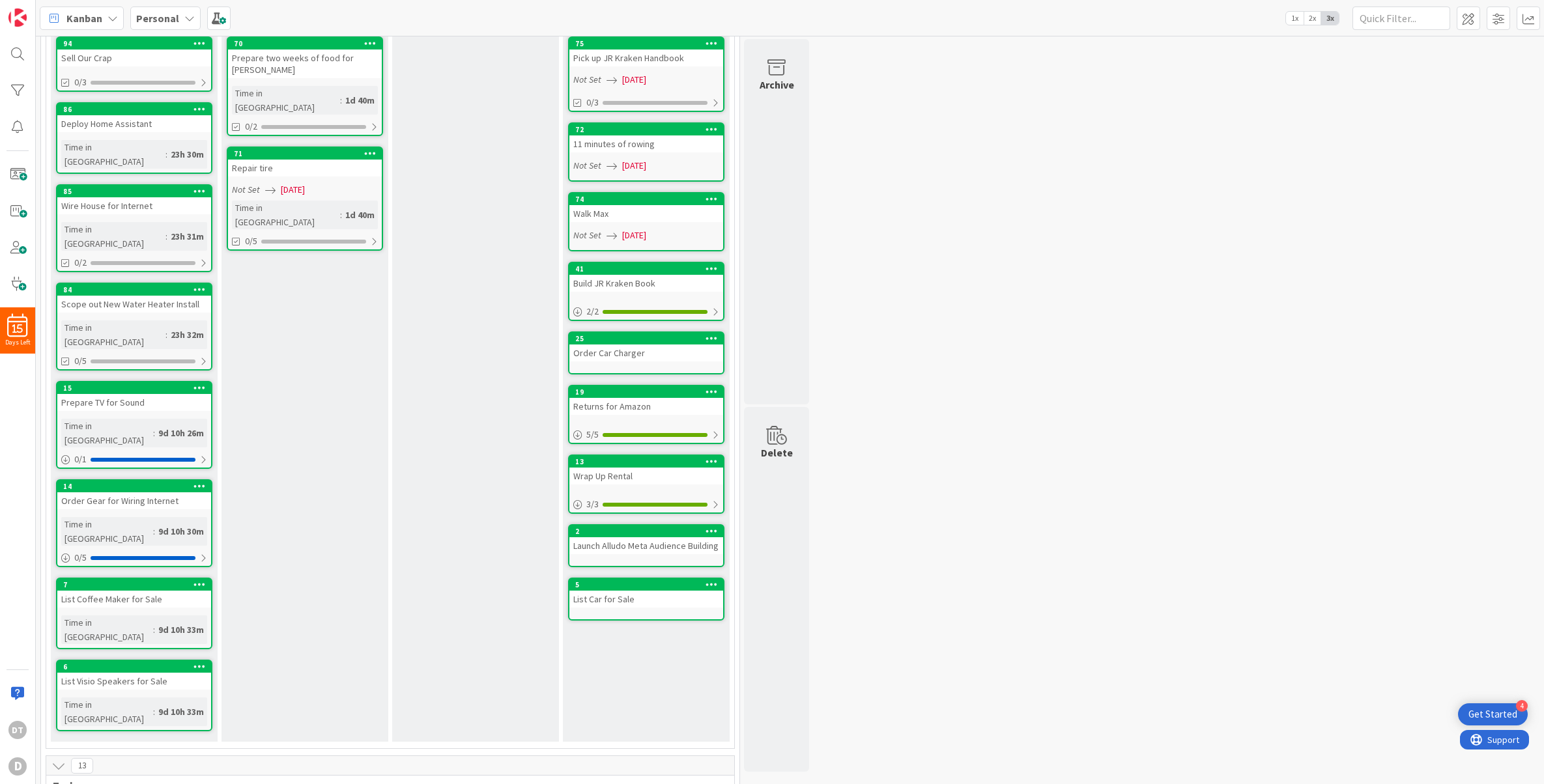
click at [193, 580] on icon at bounding box center [199, 584] width 13 height 9
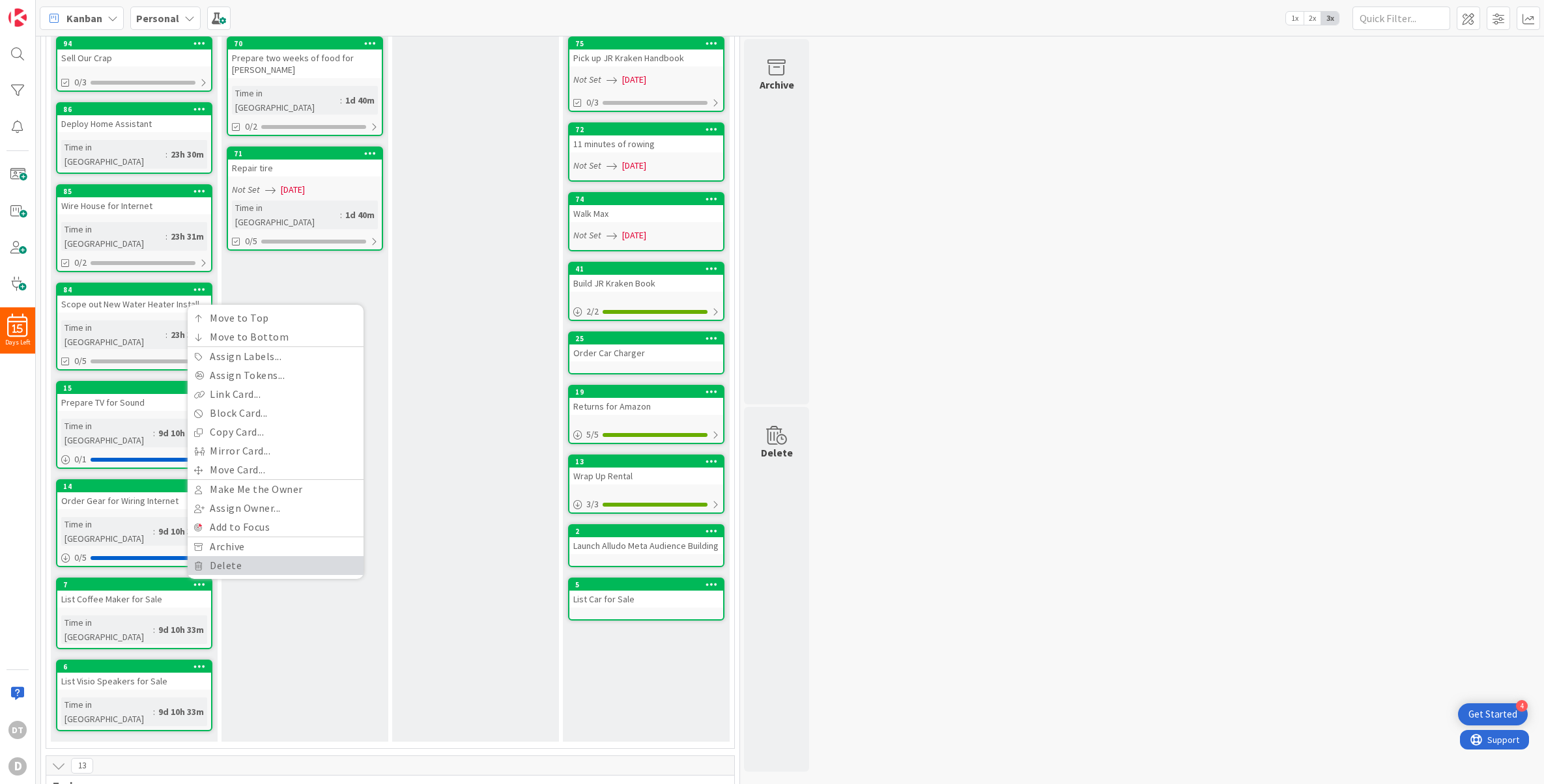
click at [217, 556] on link "Delete" at bounding box center [276, 565] width 176 height 19
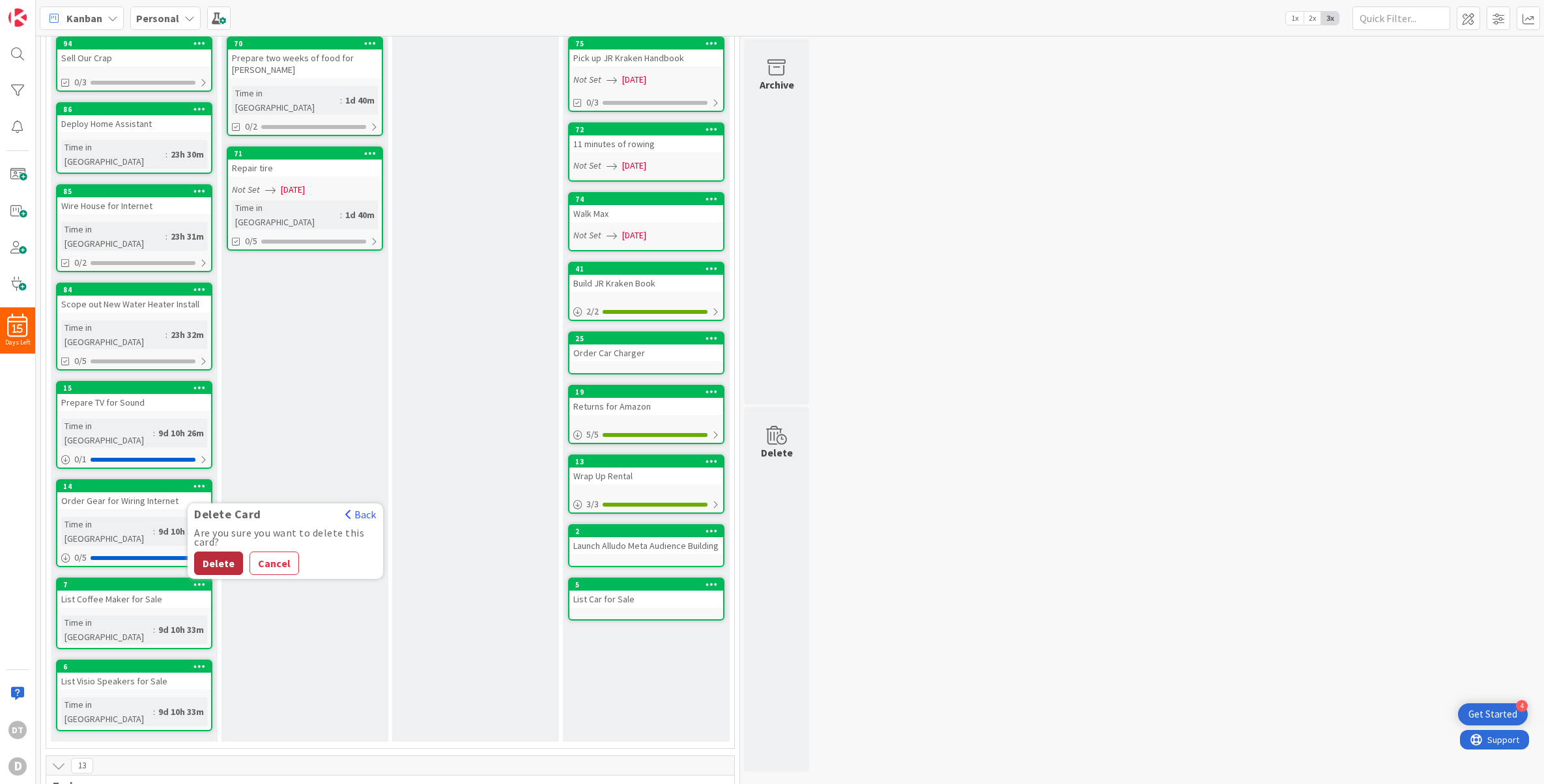
click at [222, 552] on button "Delete" at bounding box center [219, 564] width 49 height 24
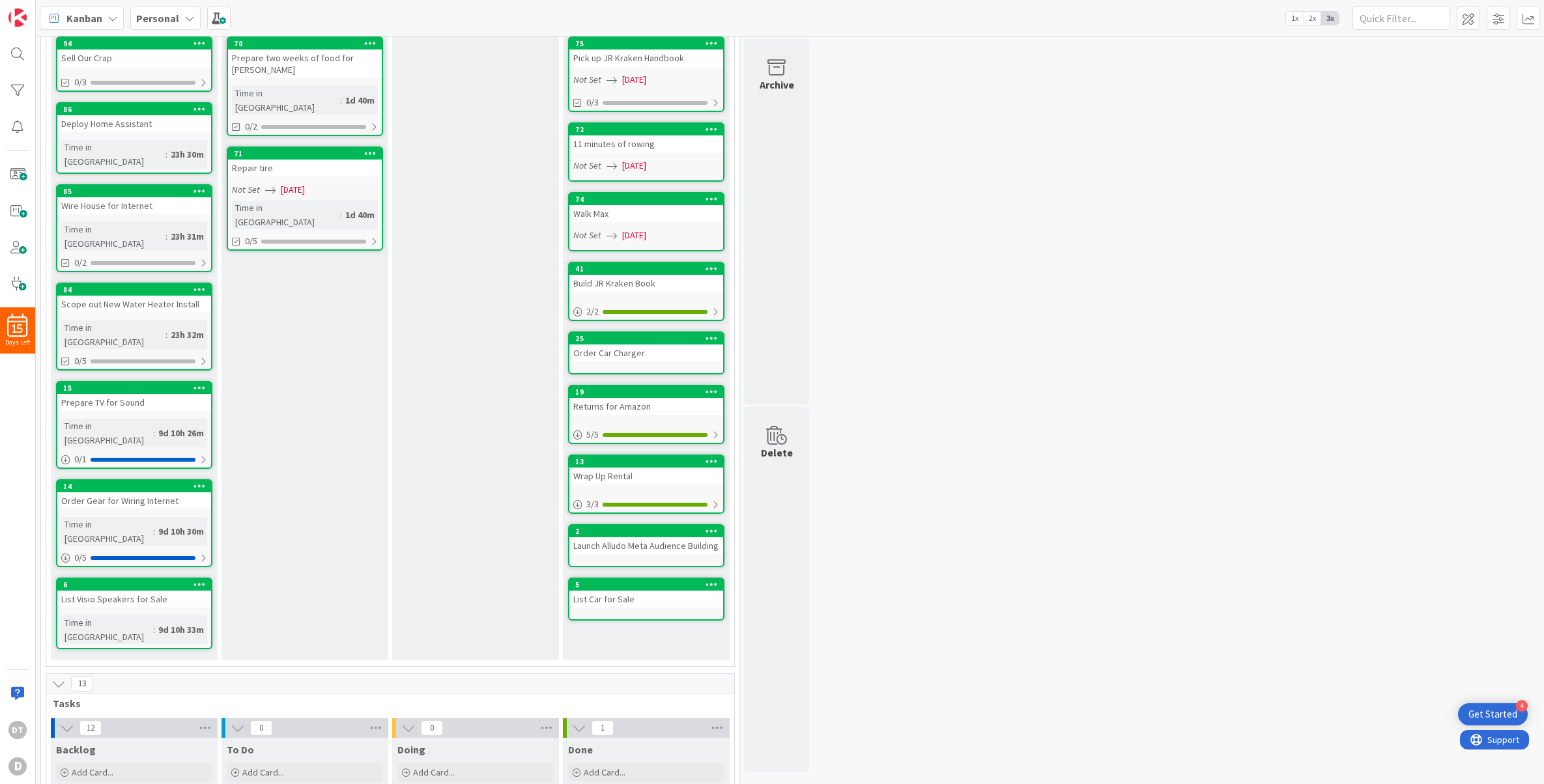
click at [196, 580] on icon at bounding box center [199, 584] width 13 height 9
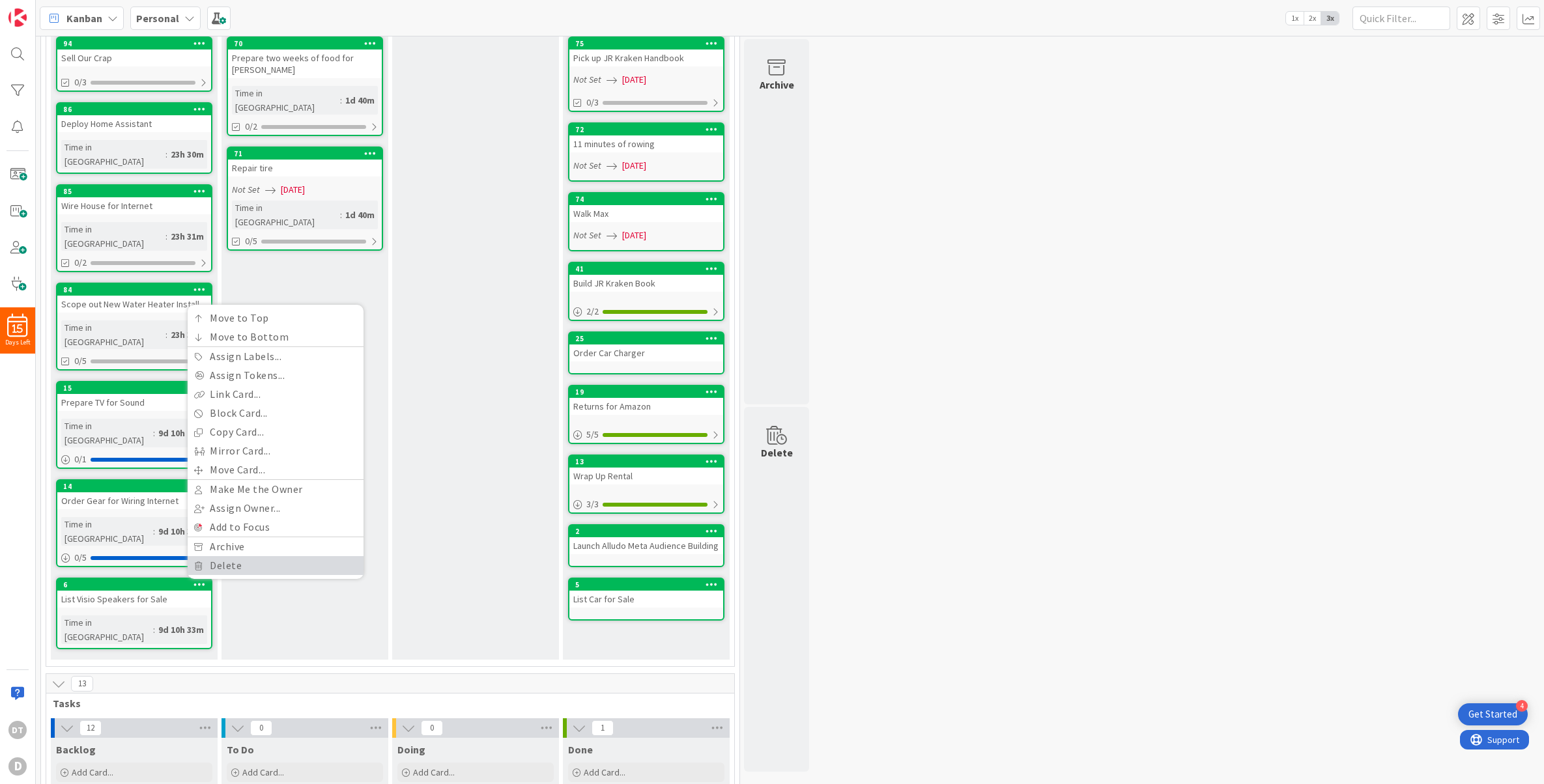
click at [224, 556] on link "Delete" at bounding box center [276, 565] width 176 height 19
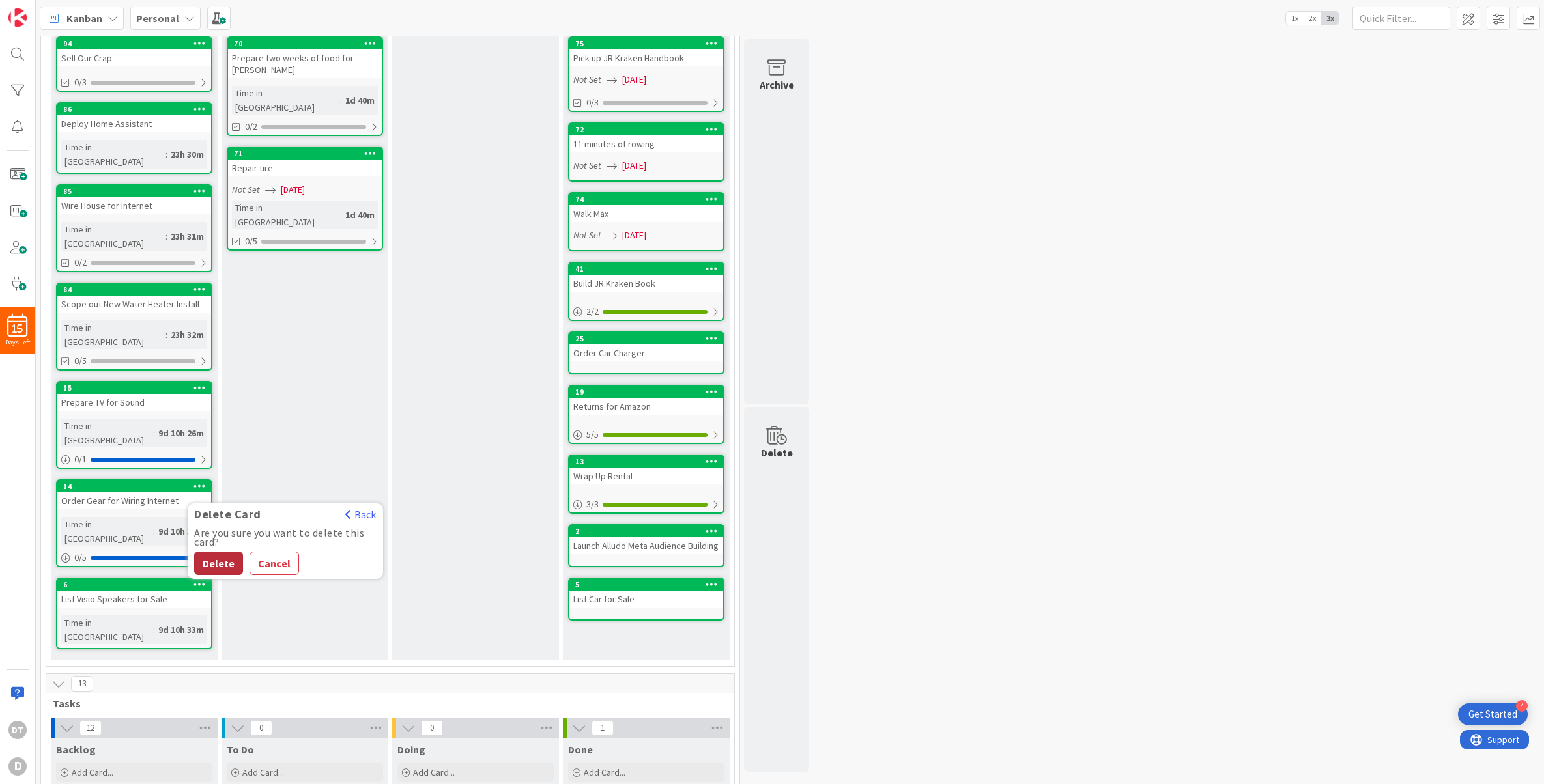
click at [220, 552] on button "Delete" at bounding box center [219, 564] width 49 height 24
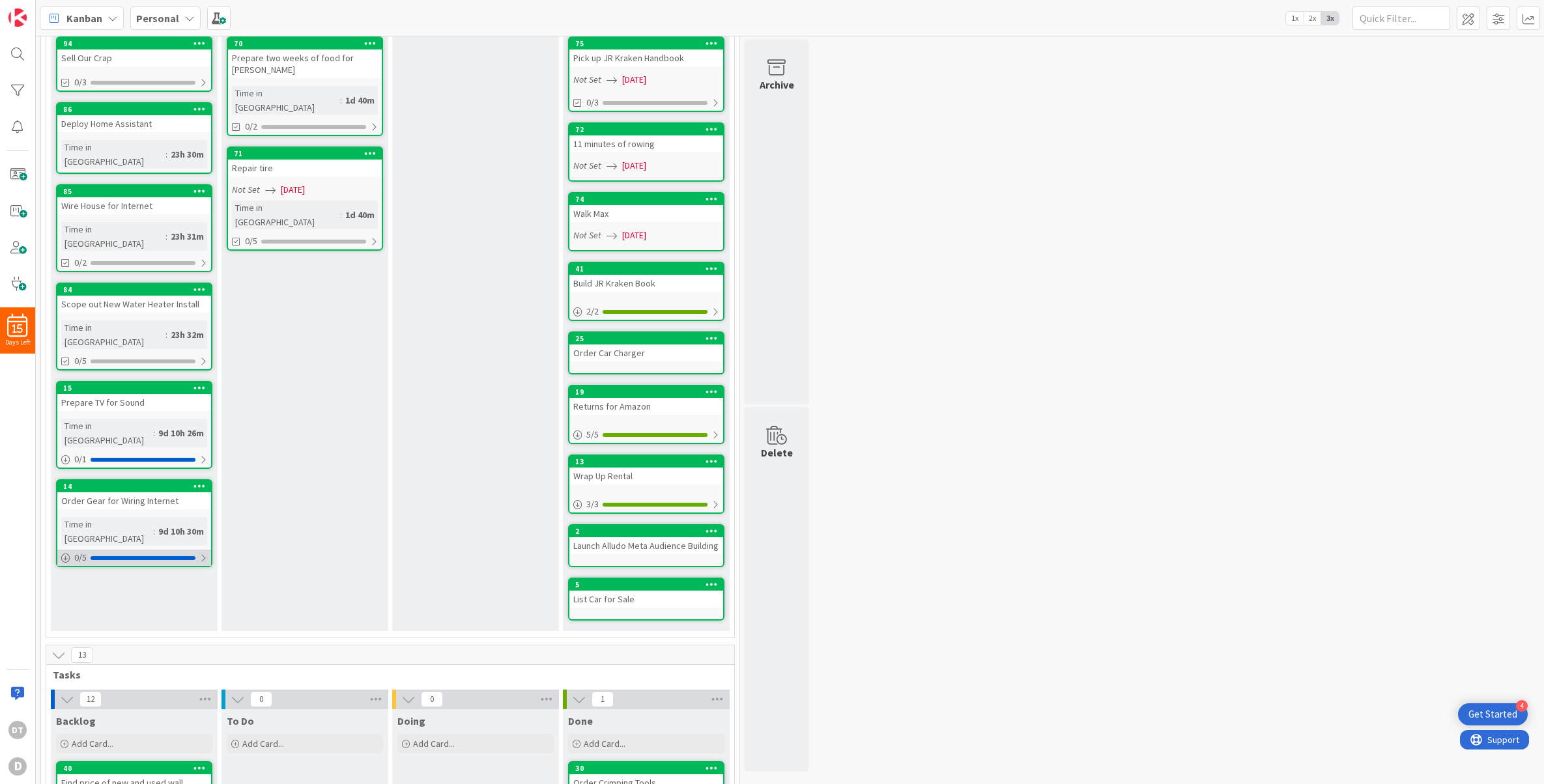
click at [203, 553] on div at bounding box center [203, 559] width 8 height 10
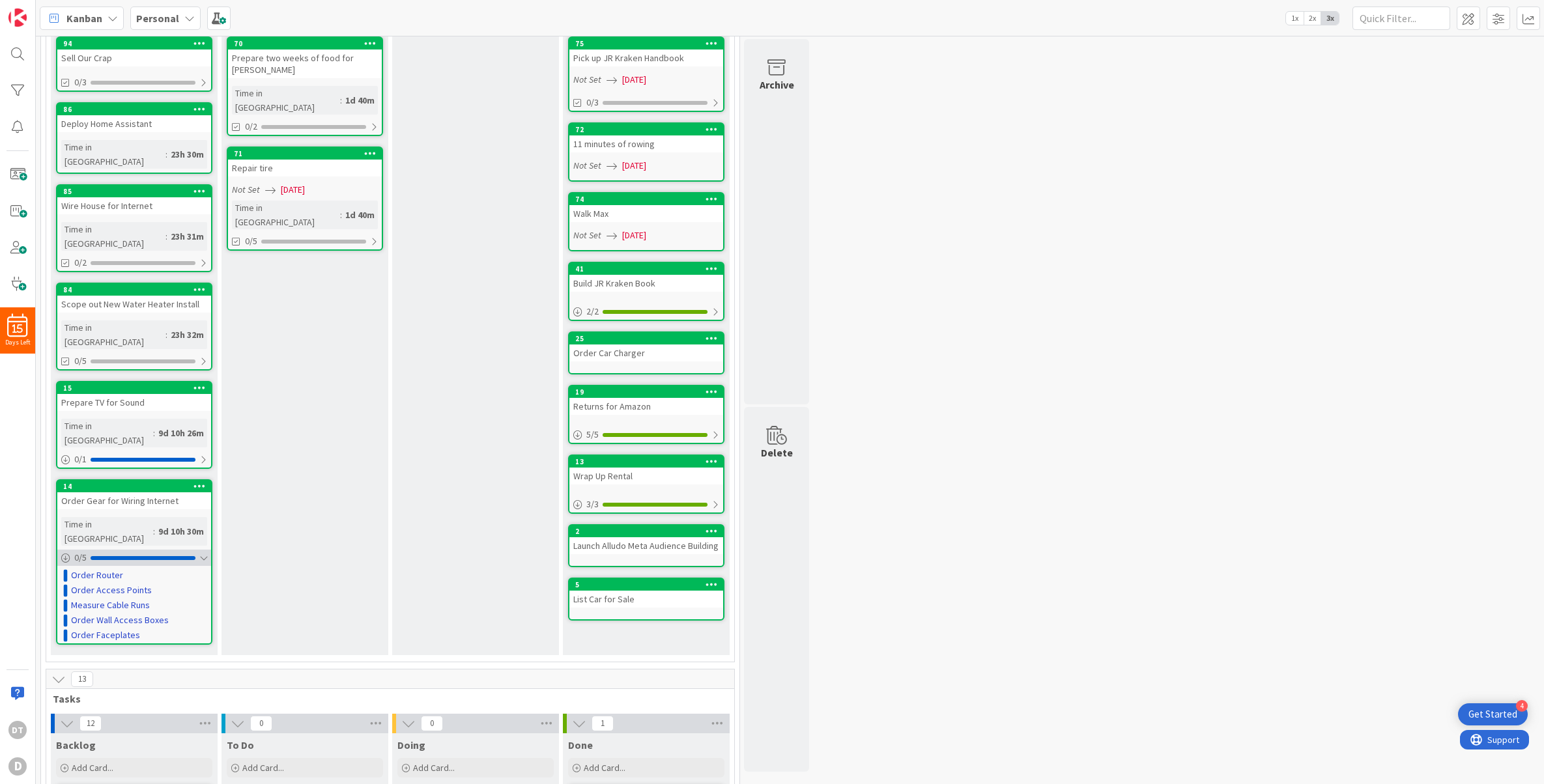
click at [203, 553] on div at bounding box center [203, 559] width 8 height 10
